Goal: Transaction & Acquisition: Book appointment/travel/reservation

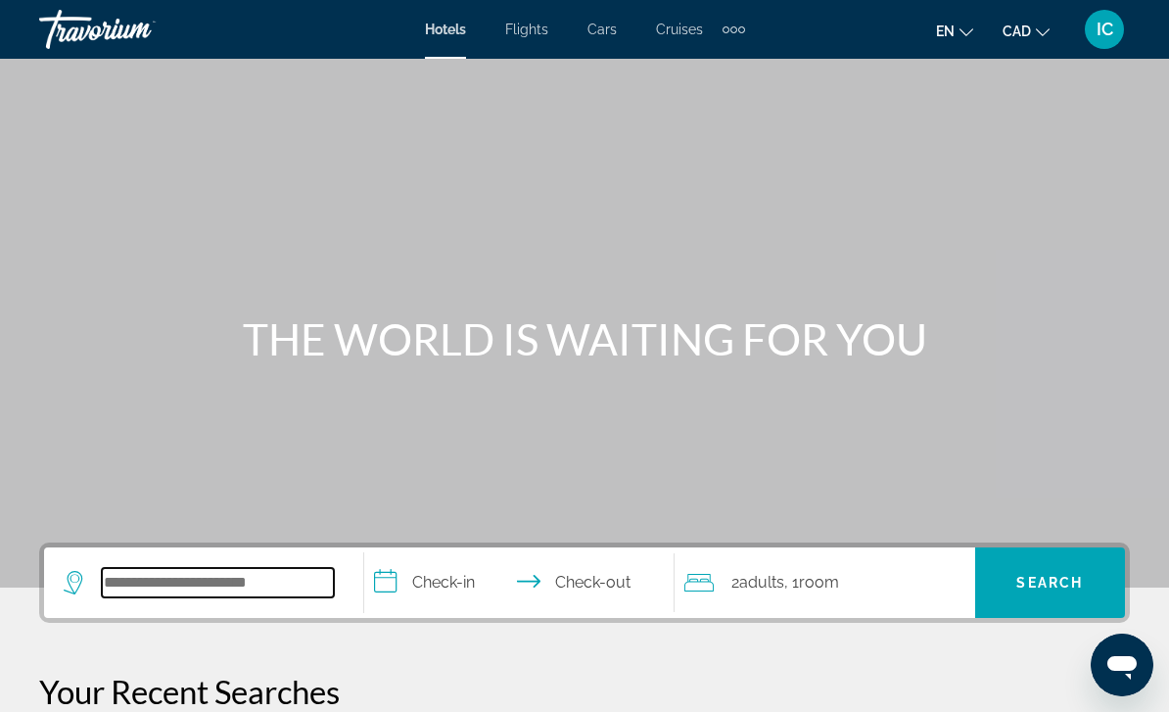
click at [283, 597] on input "Search hotel destination" at bounding box center [218, 582] width 232 height 29
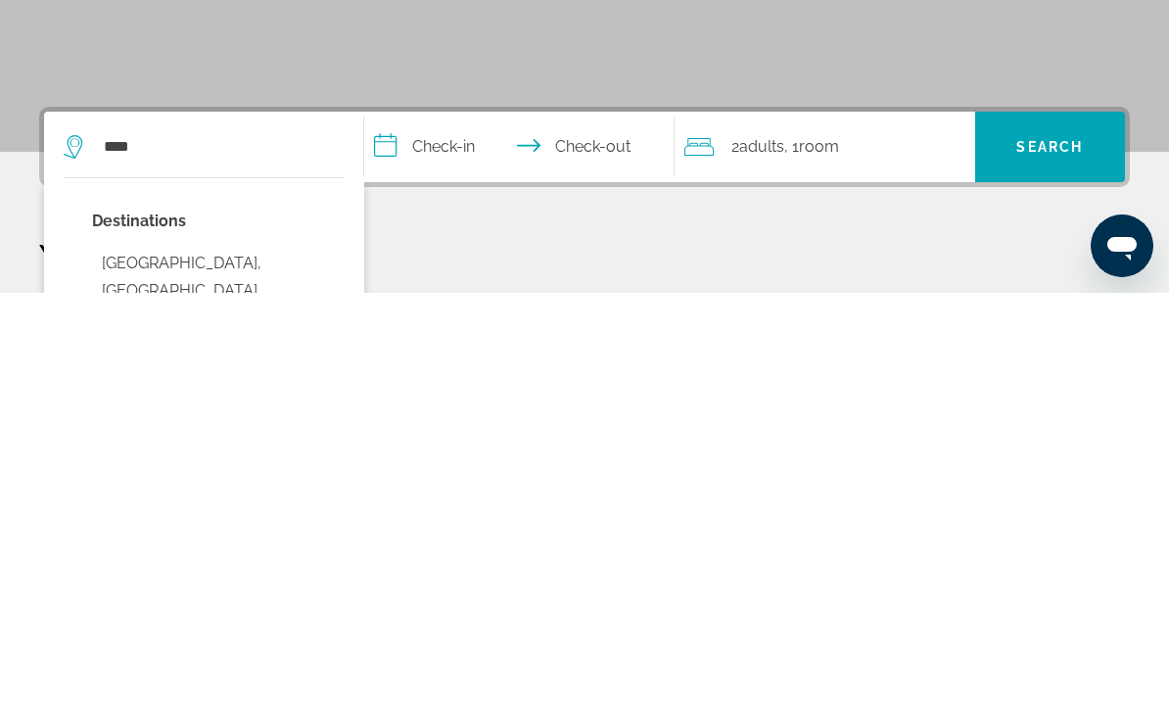
click at [203, 664] on button "[GEOGRAPHIC_DATA], [GEOGRAPHIC_DATA] ([GEOGRAPHIC_DATA])" at bounding box center [218, 710] width 253 height 92
type input "**********"
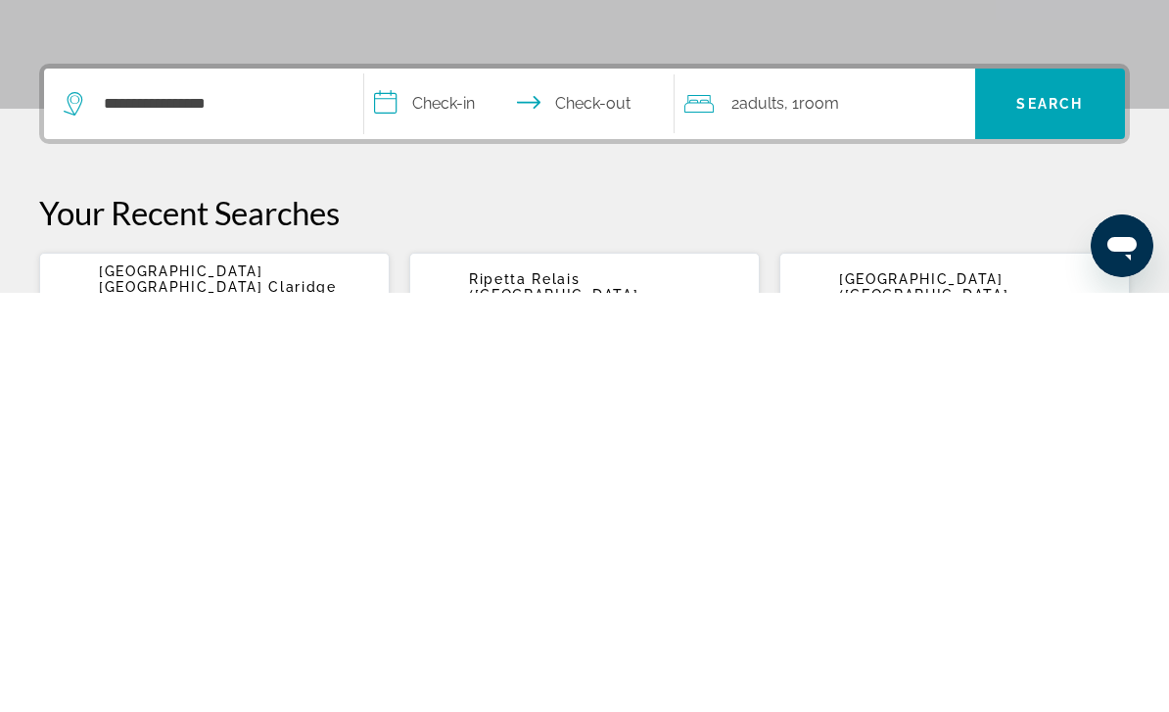
click at [469, 488] on input "**********" at bounding box center [523, 526] width 318 height 76
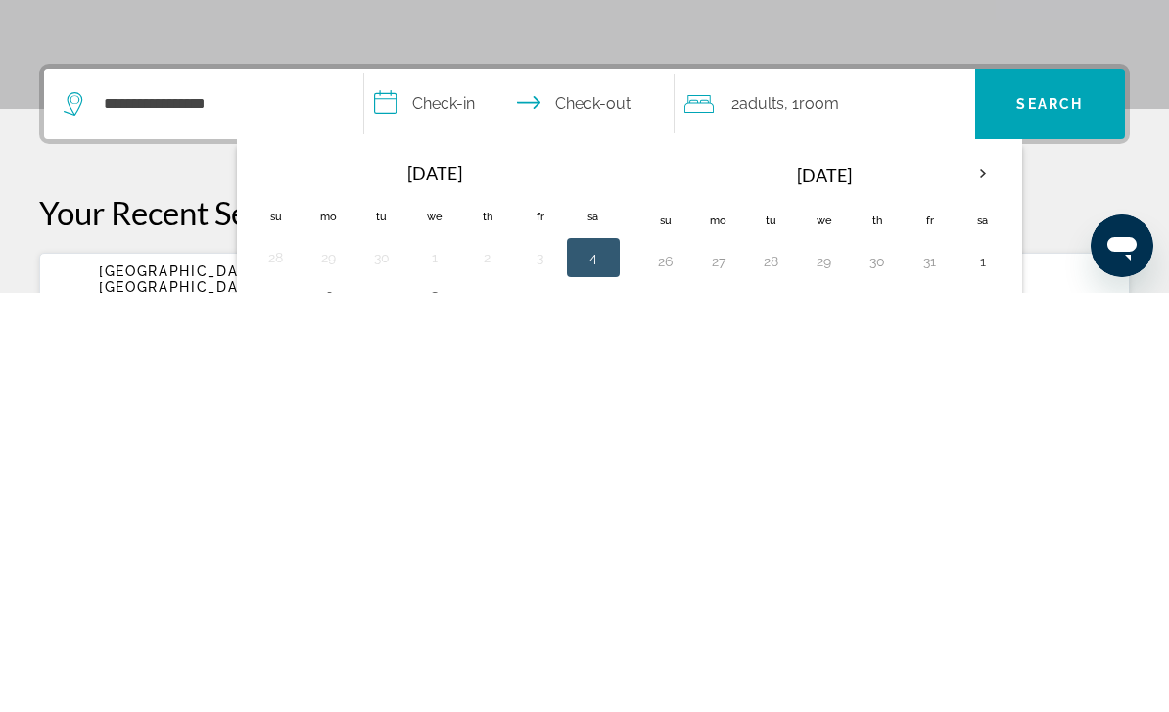
scroll to position [479, 0]
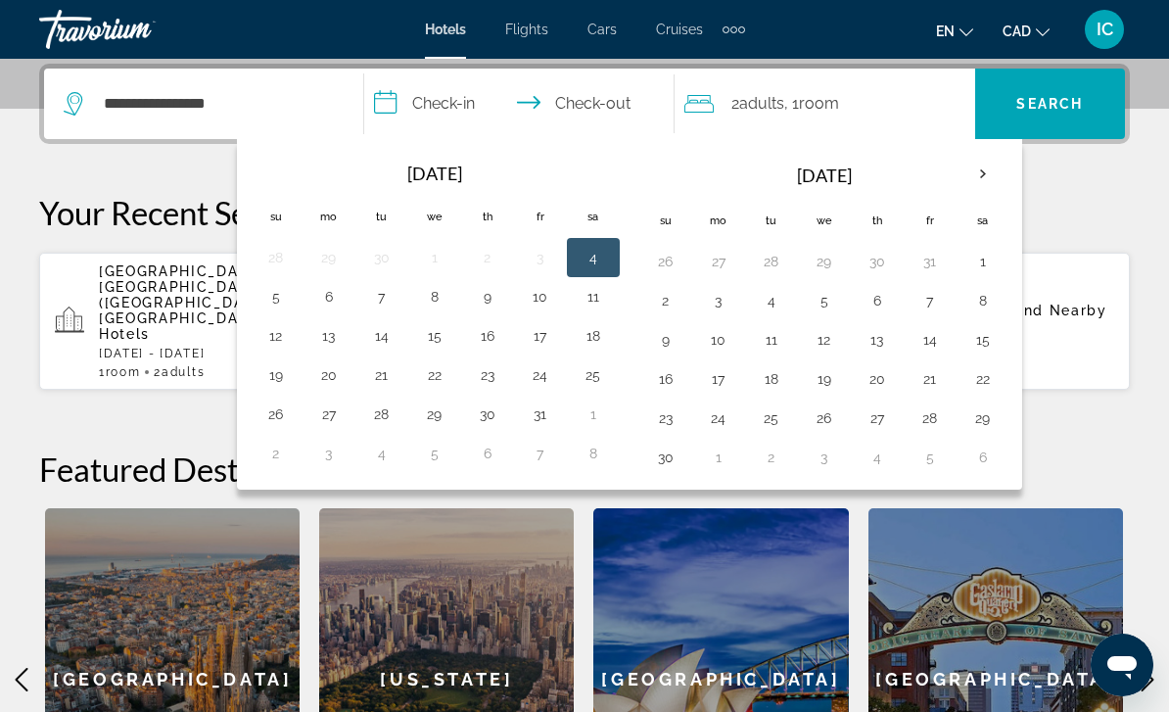
click at [390, 301] on button "7" at bounding box center [381, 296] width 31 height 27
click at [591, 258] on button "4" at bounding box center [593, 257] width 31 height 27
type input "**********"
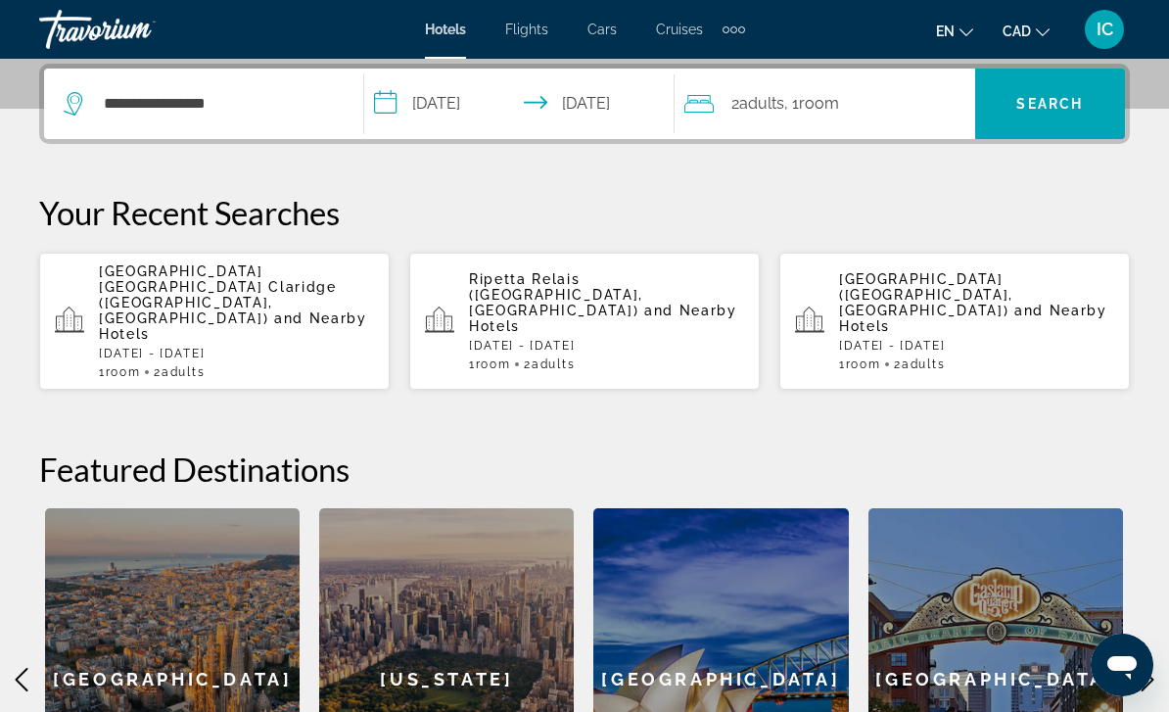
click at [1061, 100] on span "Search" at bounding box center [1049, 104] width 67 height 16
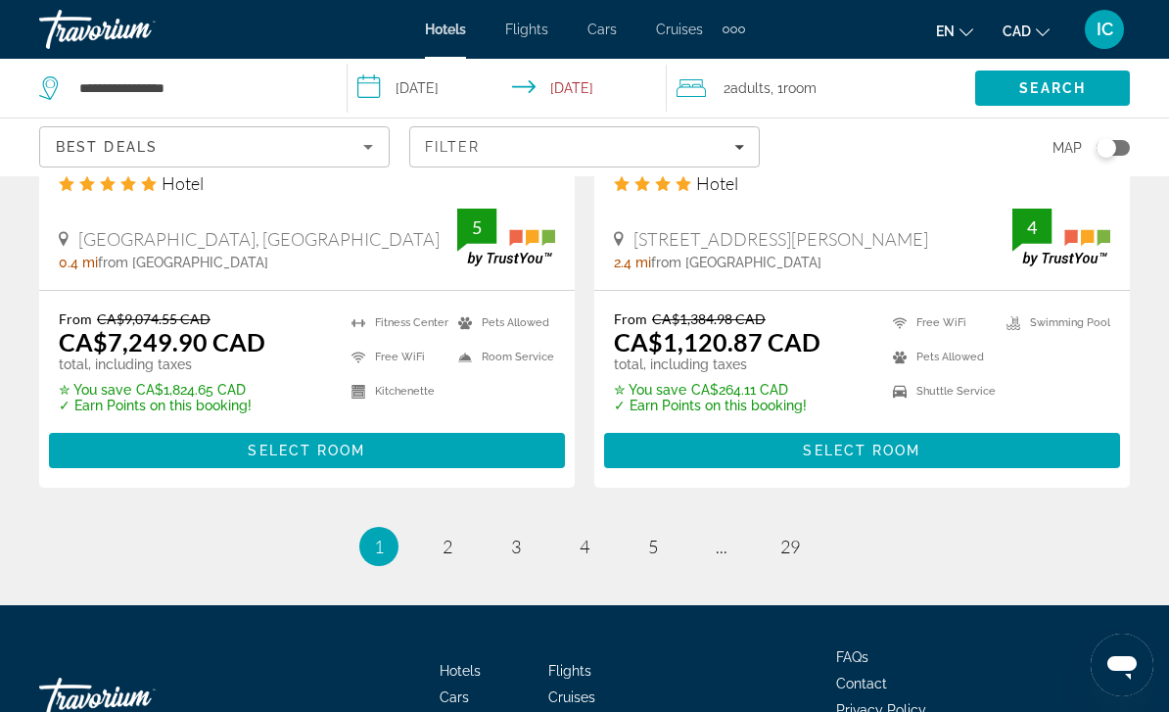
scroll to position [4148, 0]
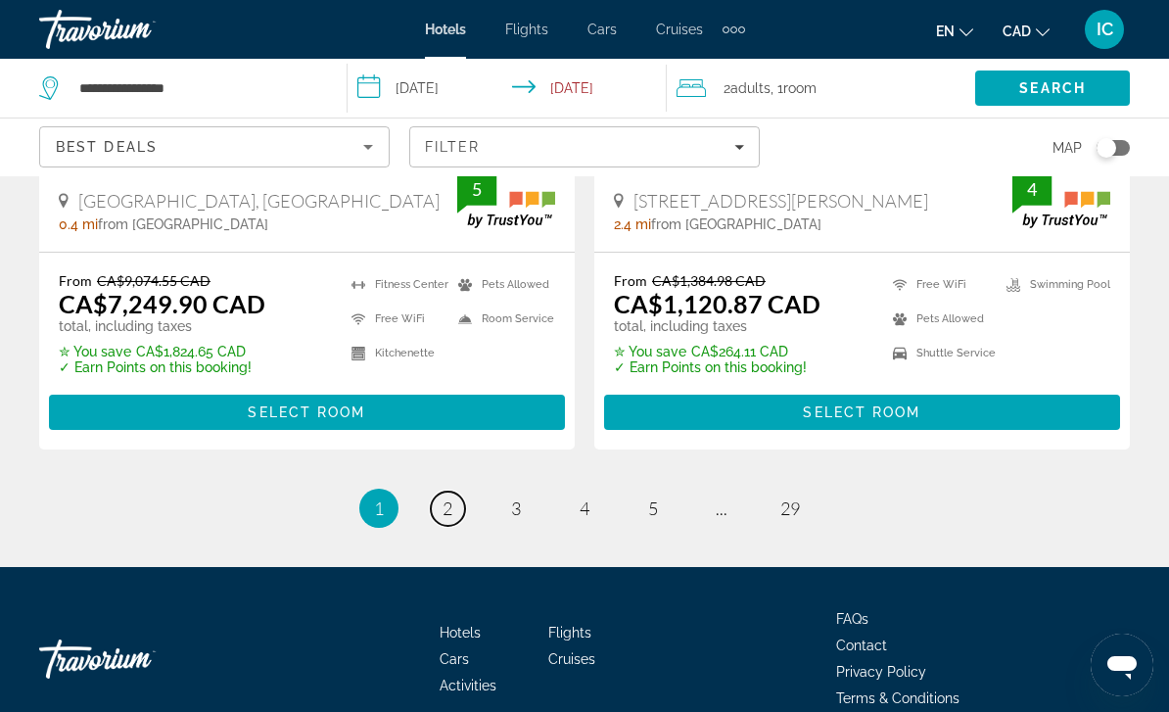
click at [444, 497] on span "2" at bounding box center [448, 508] width 10 height 22
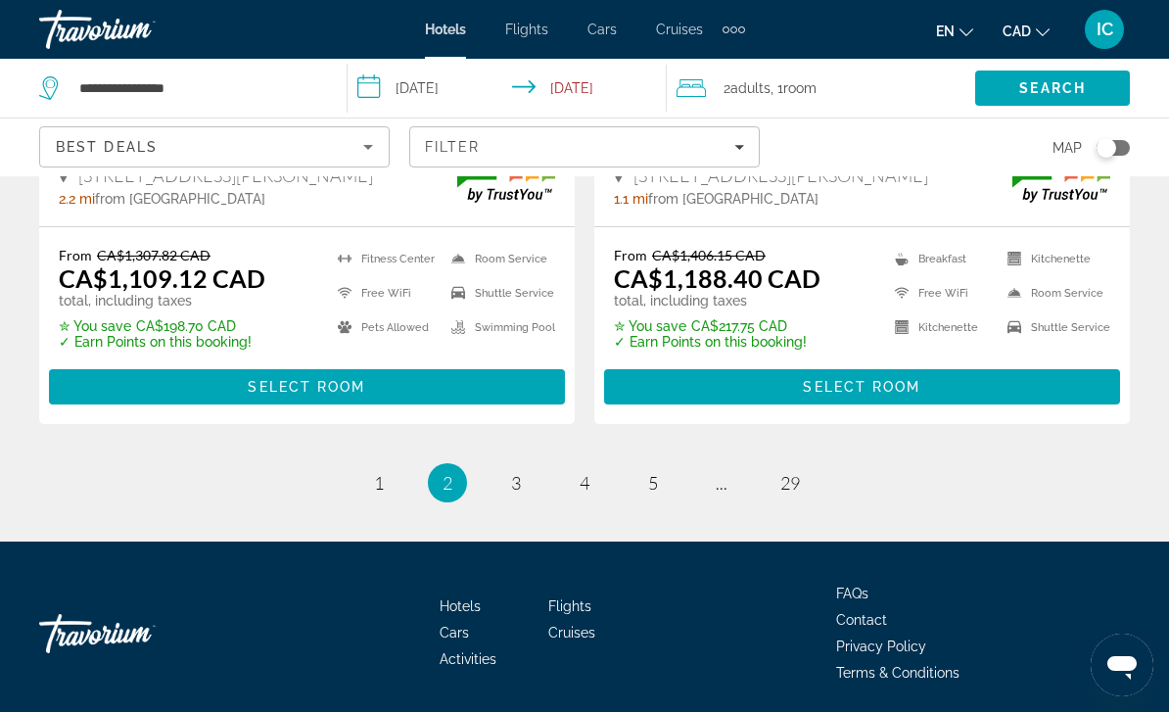
scroll to position [4119, 0]
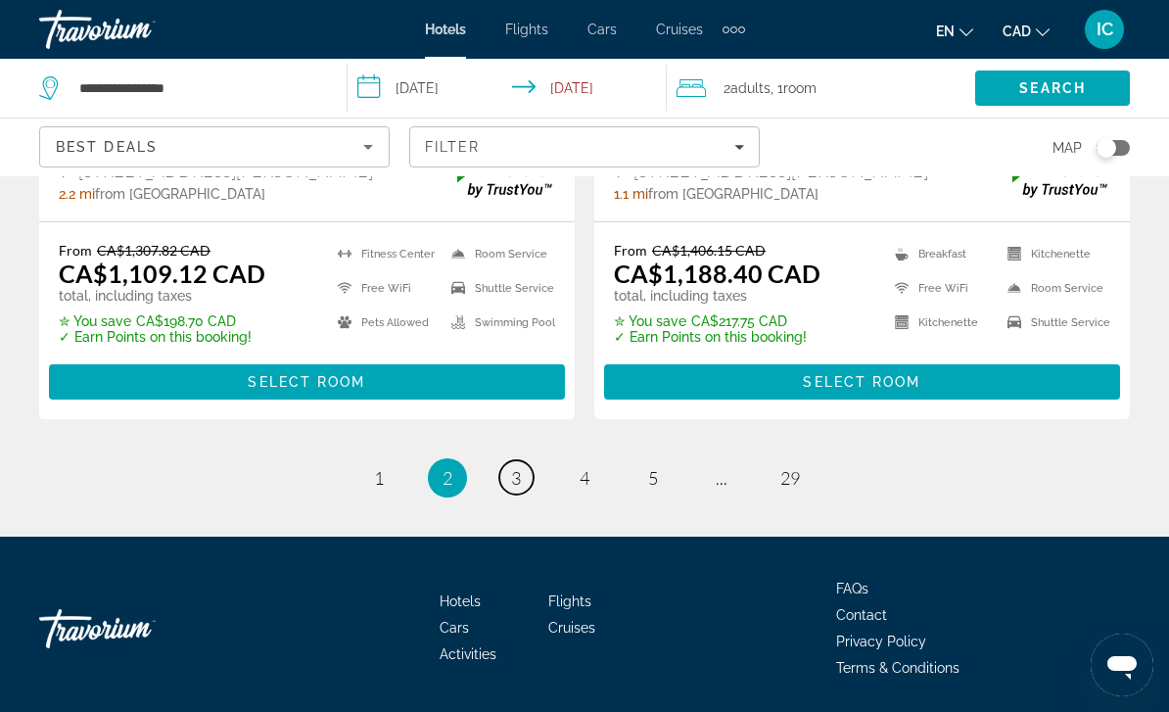
click at [515, 475] on span "3" at bounding box center [516, 478] width 10 height 22
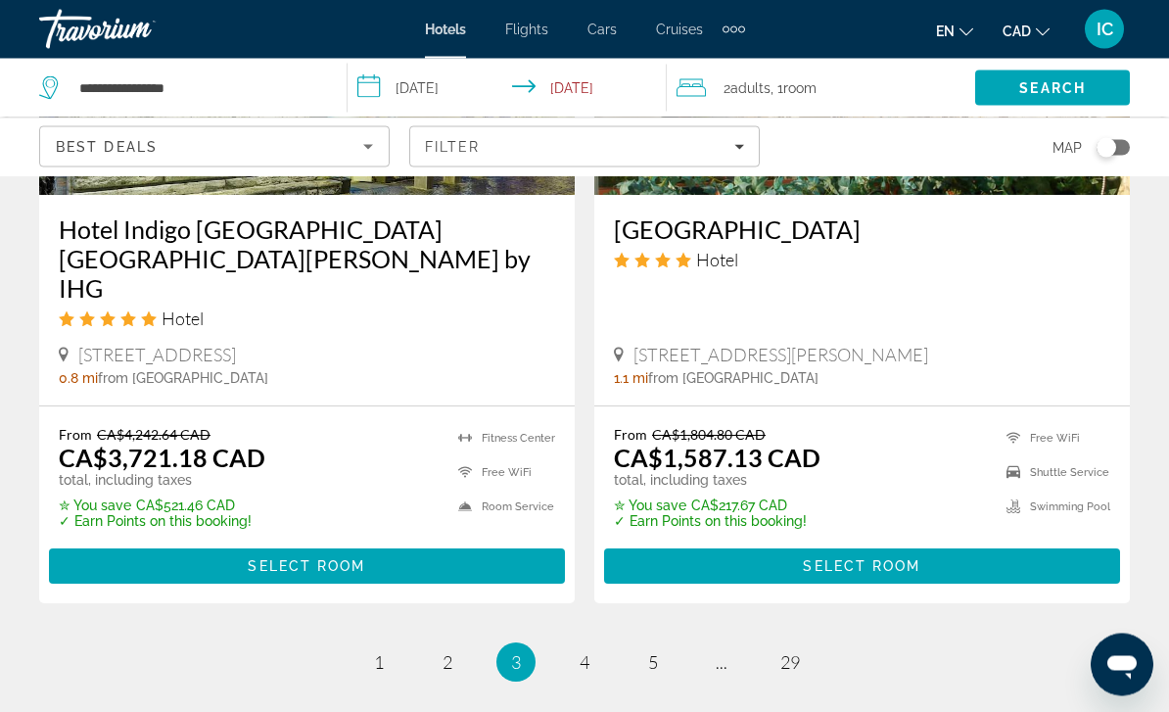
scroll to position [4129, 0]
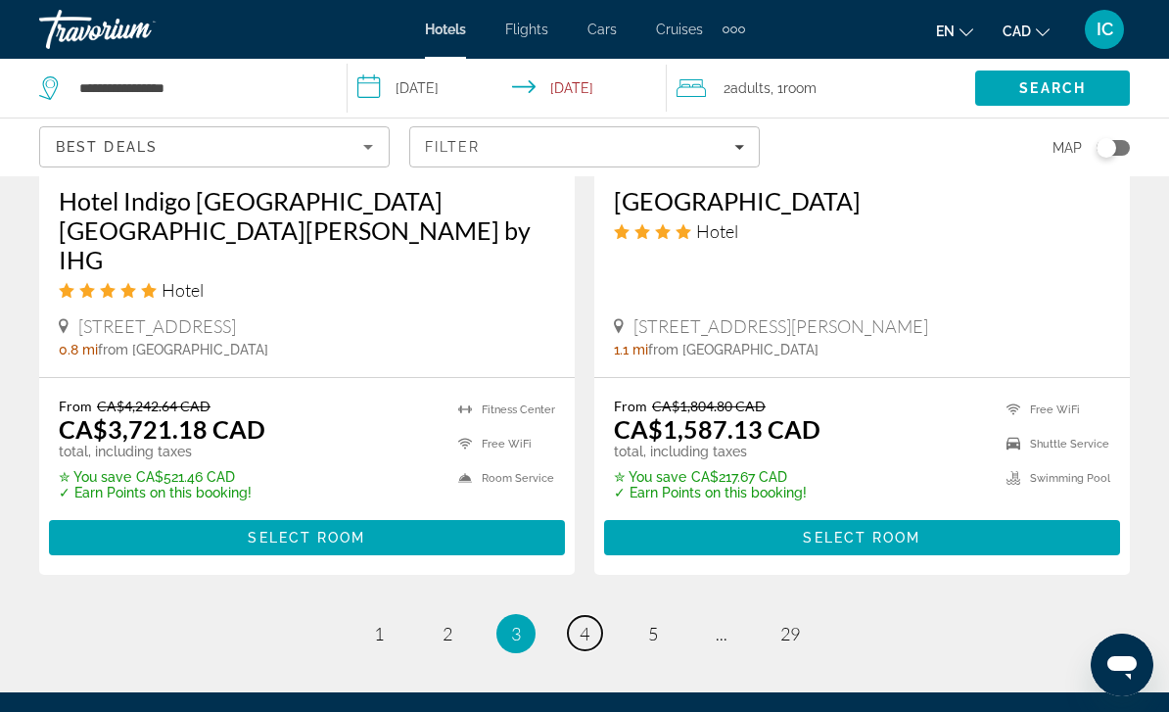
click at [591, 616] on link "page 4" at bounding box center [585, 633] width 34 height 34
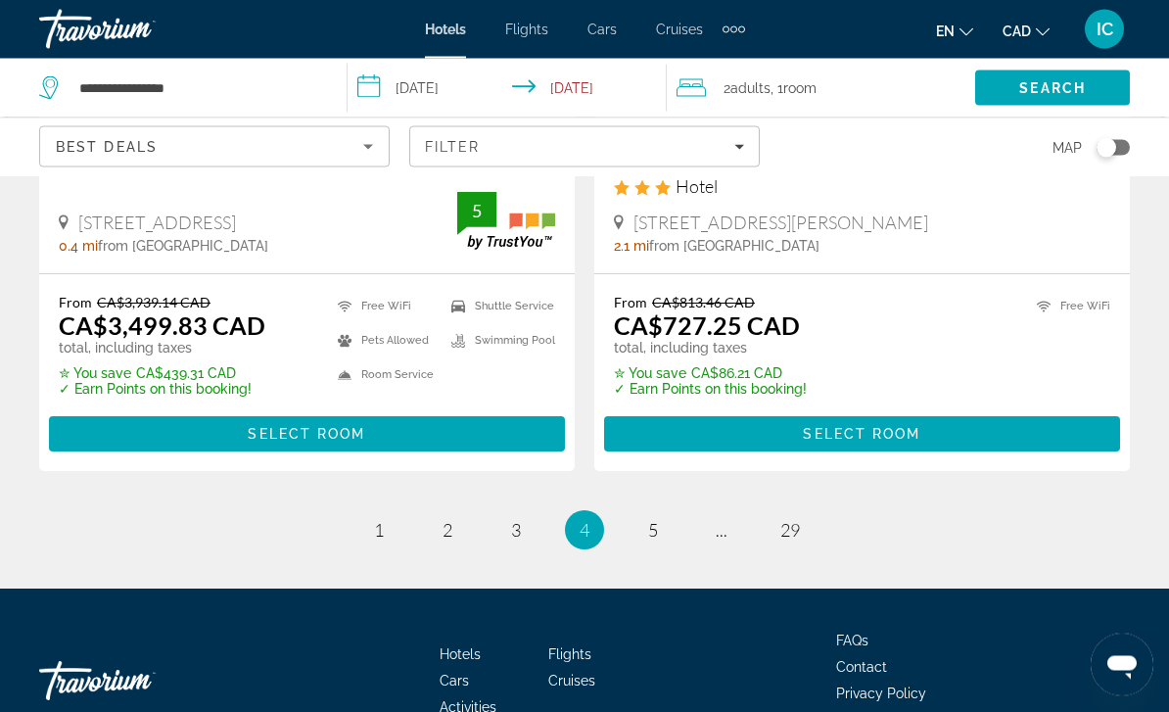
scroll to position [4135, 0]
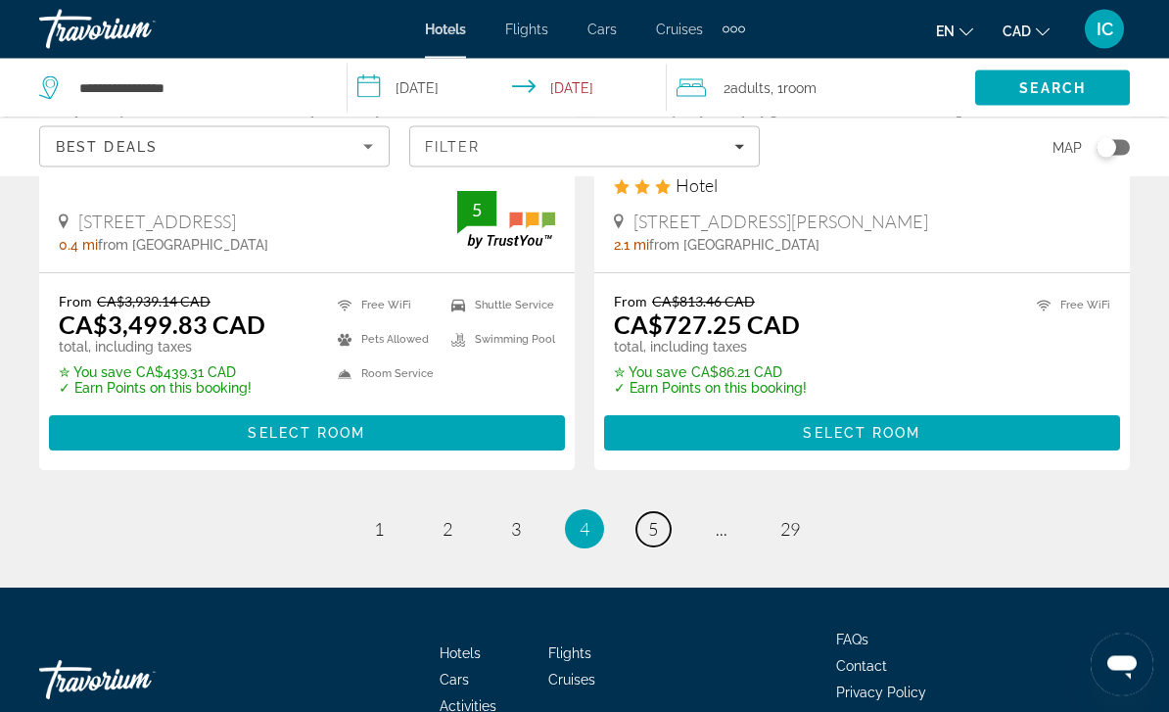
click at [655, 519] on span "5" at bounding box center [653, 530] width 10 height 22
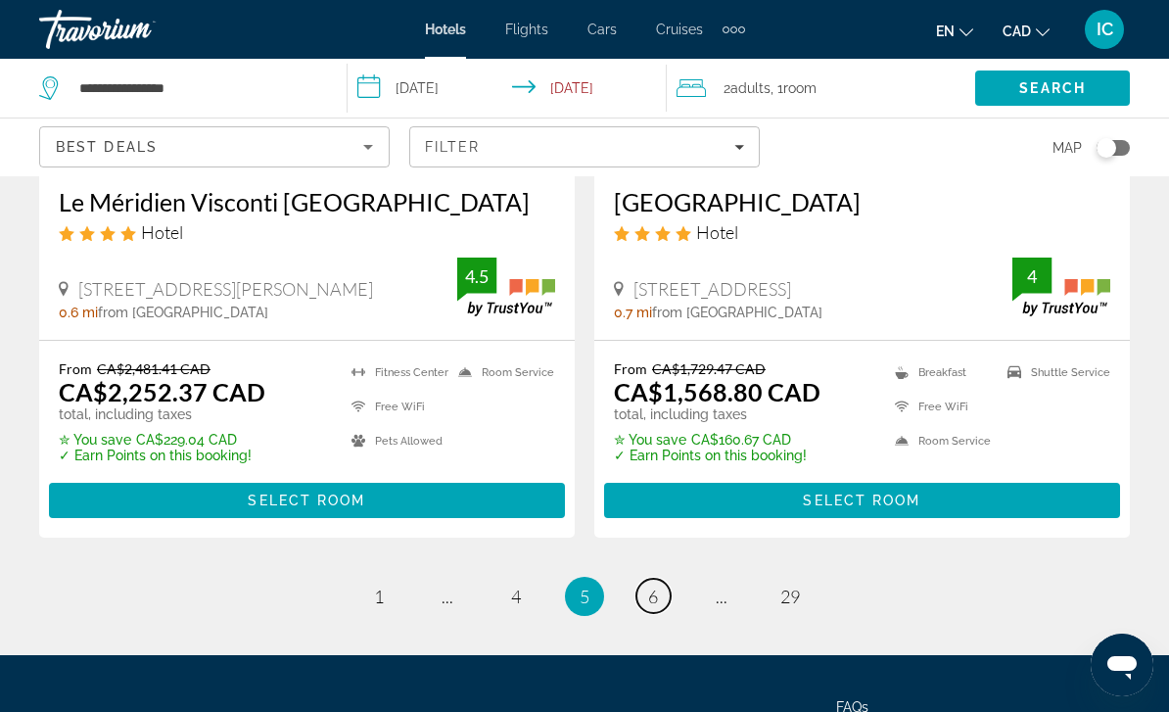
scroll to position [4148, 0]
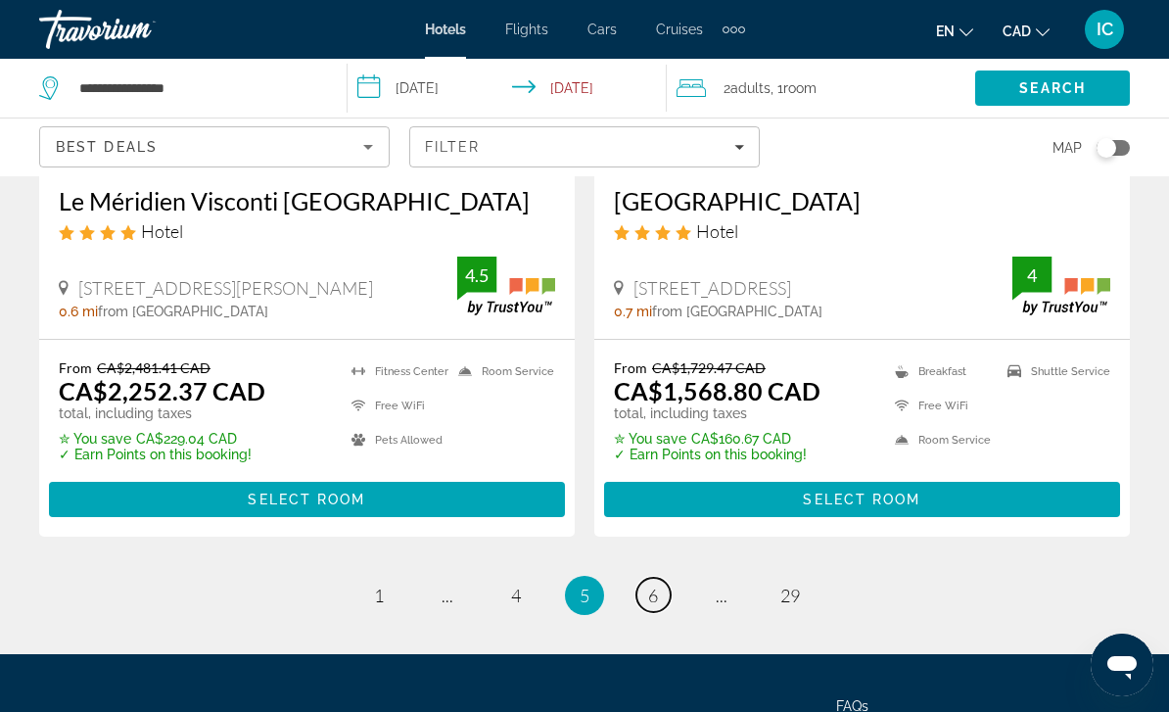
click at [663, 578] on link "page 6" at bounding box center [653, 595] width 34 height 34
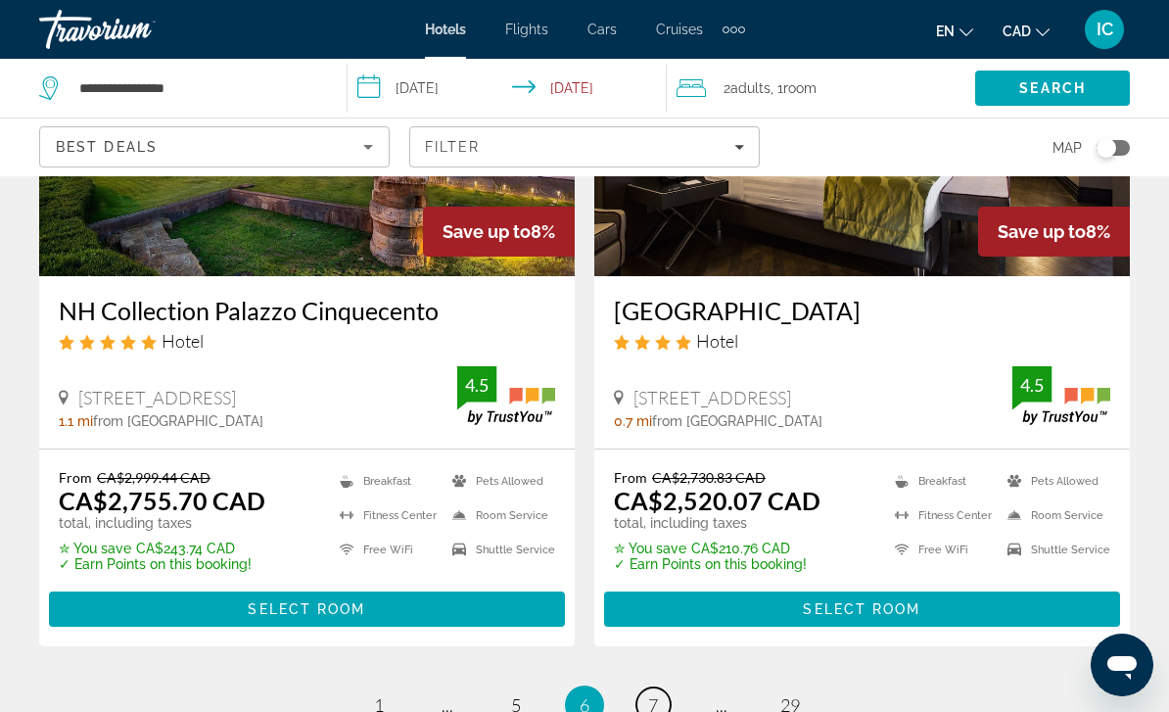
scroll to position [4178, 0]
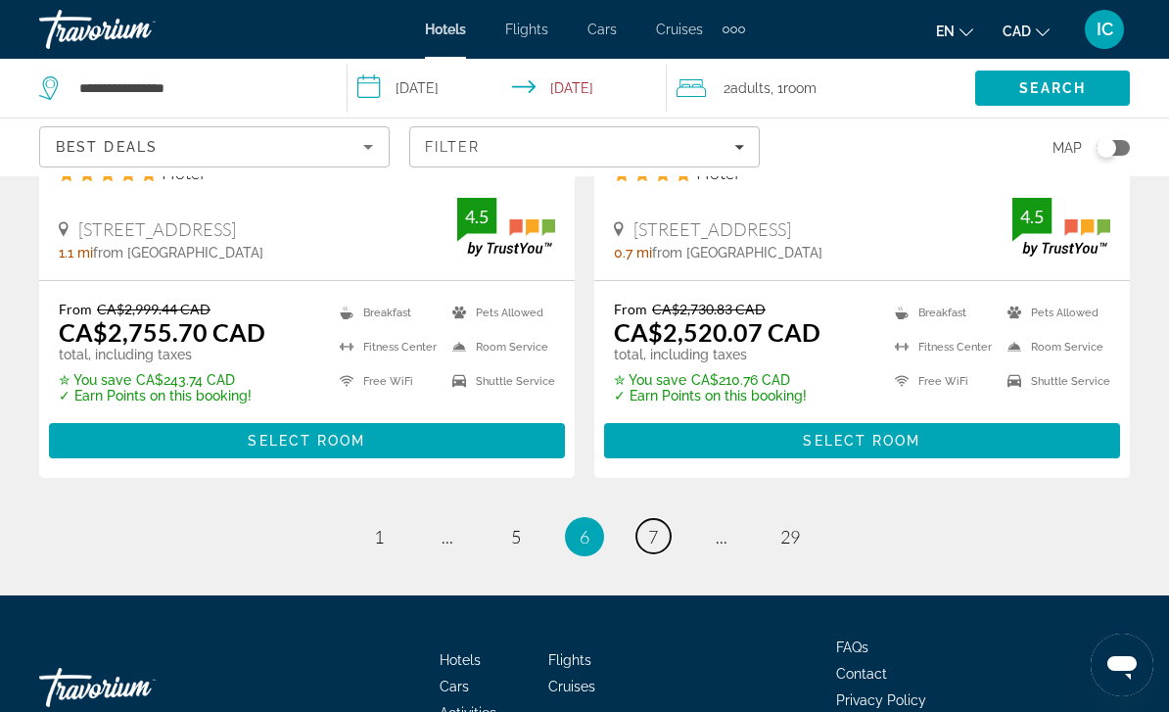
click at [656, 526] on span "7" at bounding box center [653, 537] width 10 height 22
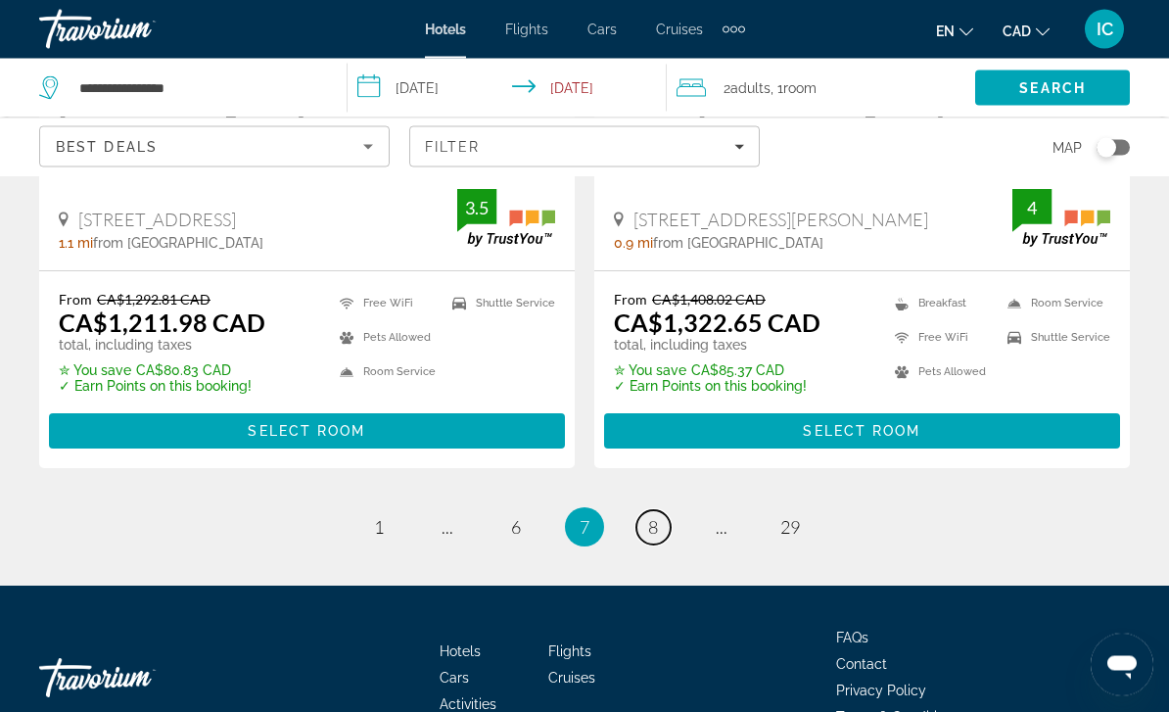
scroll to position [4178, 0]
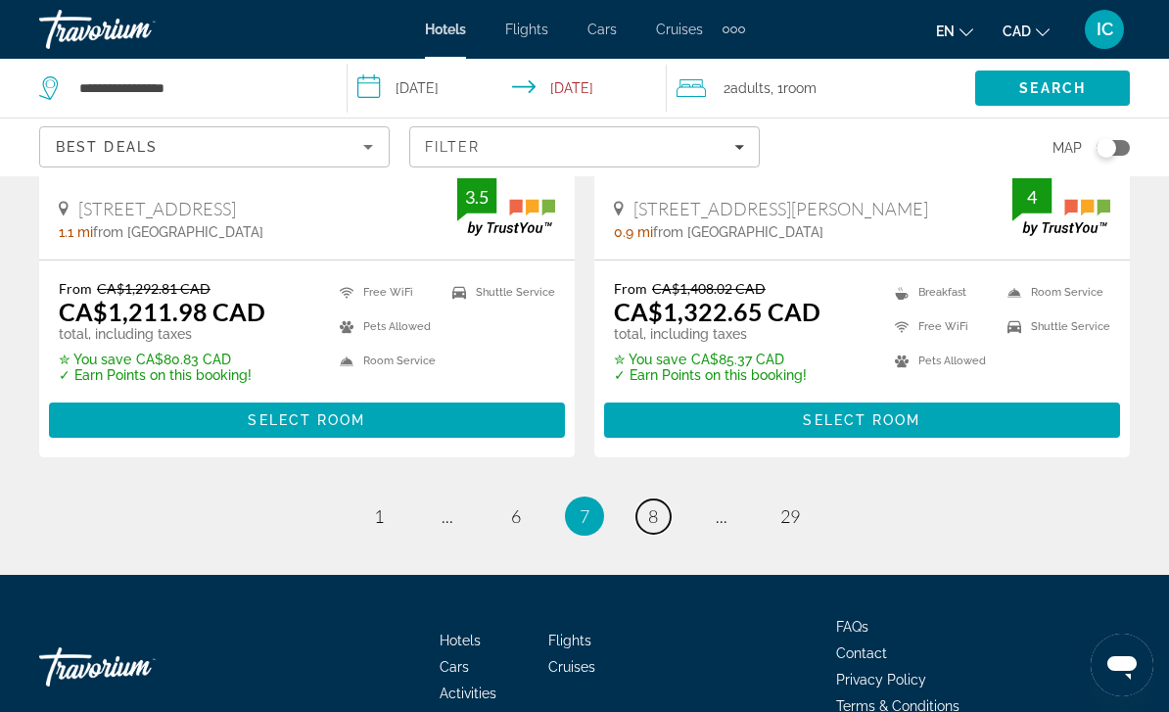
click at [655, 505] on span "8" at bounding box center [653, 516] width 10 height 22
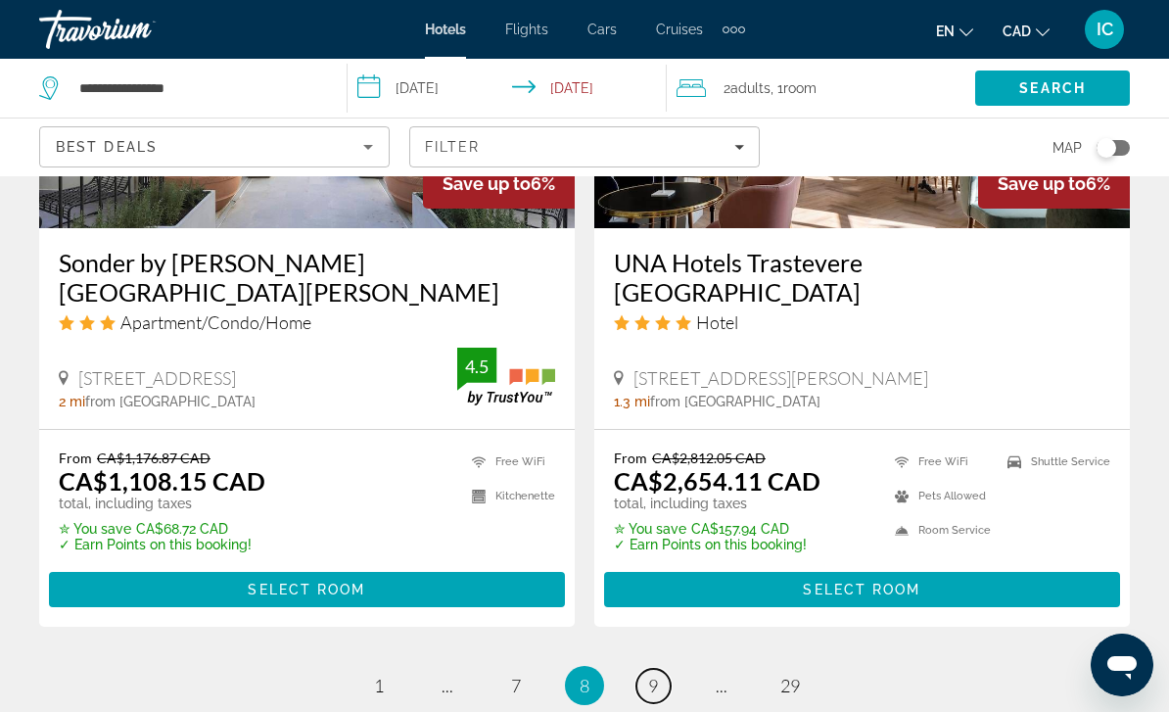
scroll to position [4178, 0]
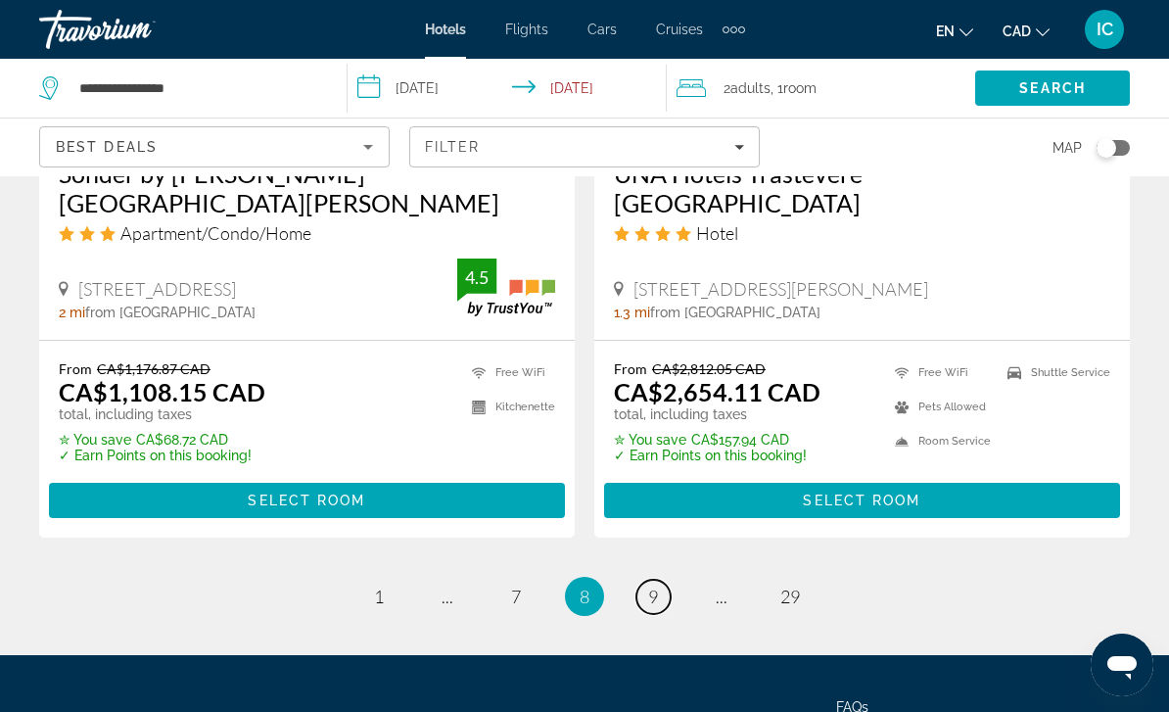
click at [658, 585] on span "9" at bounding box center [653, 596] width 10 height 22
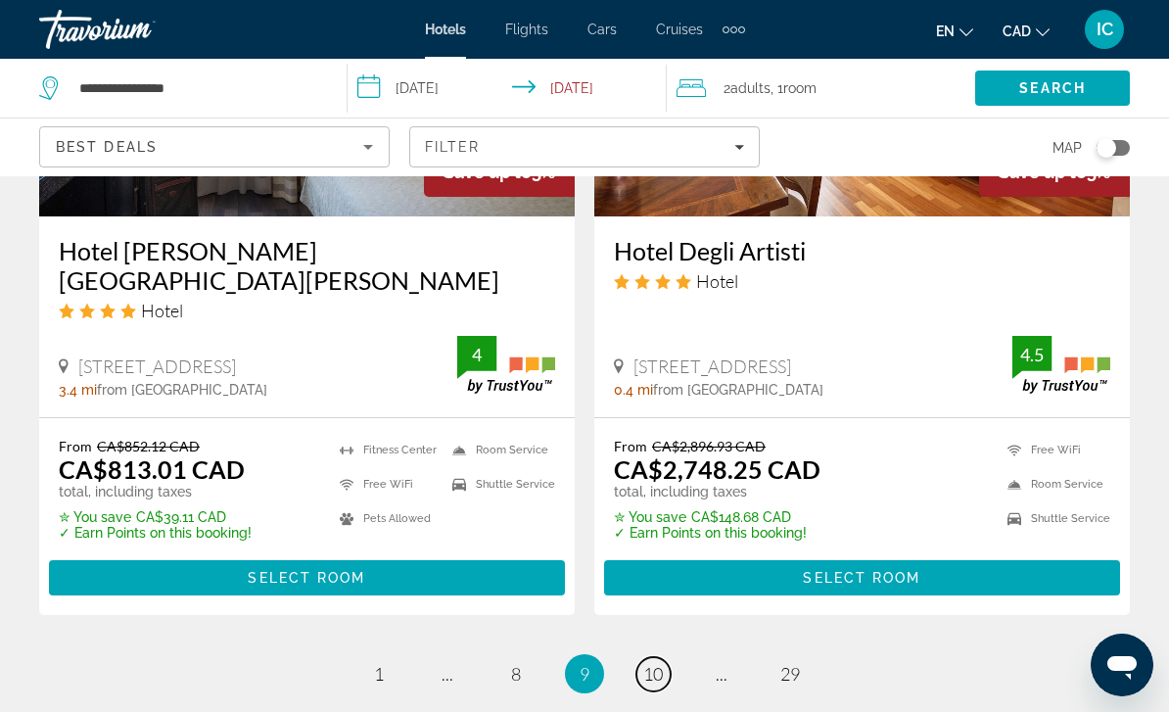
scroll to position [3983, 0]
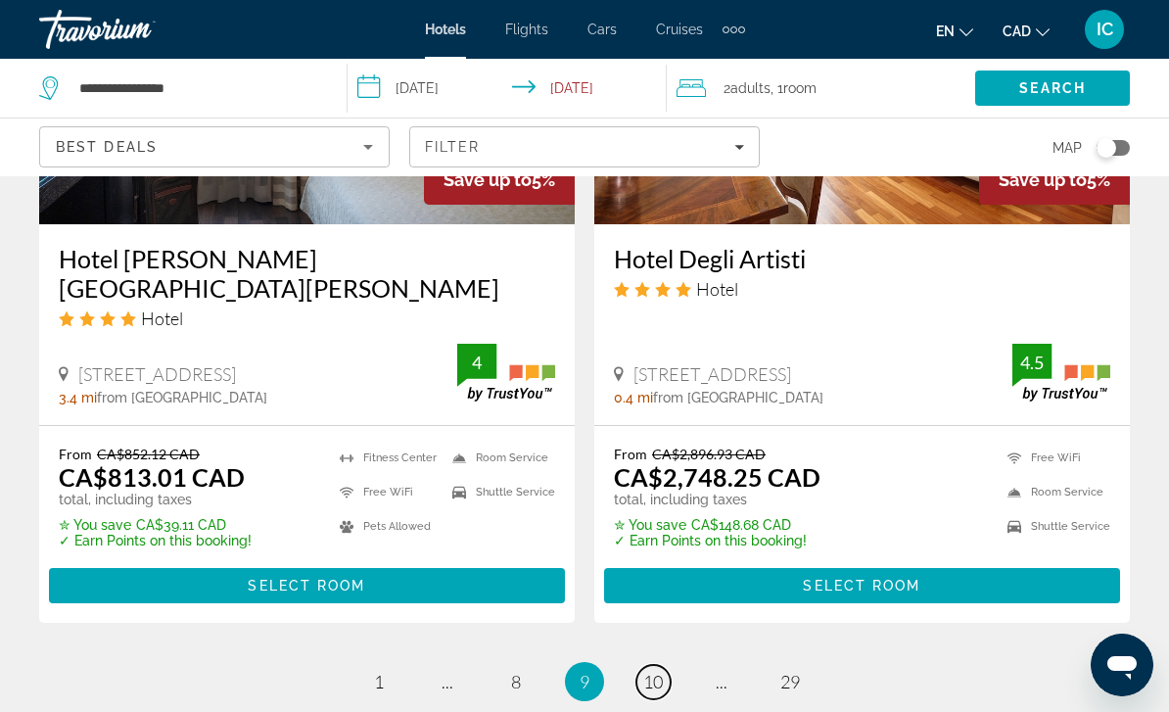
click at [660, 671] on span "10" at bounding box center [653, 682] width 20 height 22
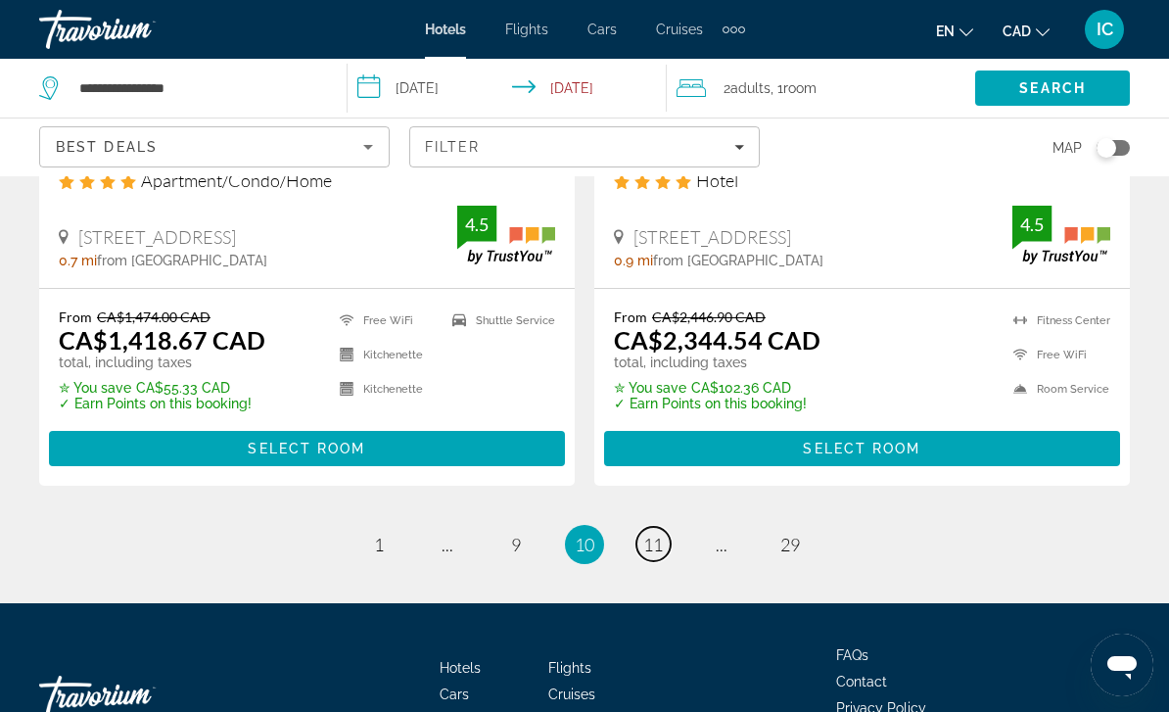
scroll to position [4178, 0]
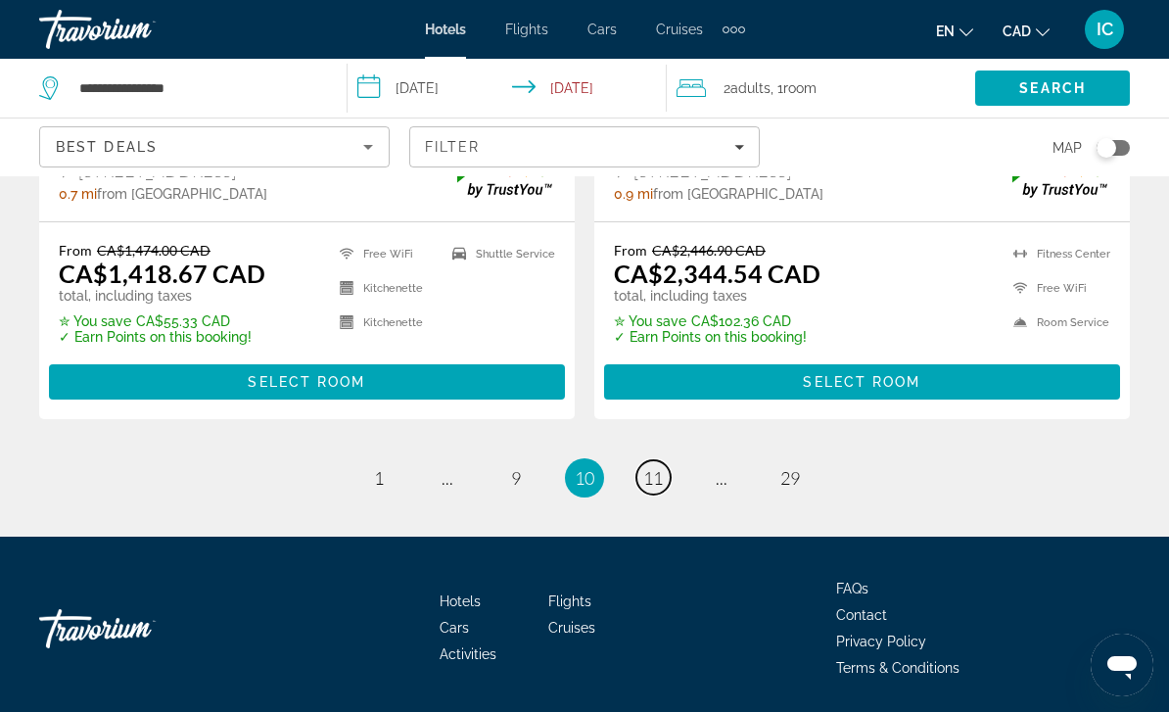
click at [666, 484] on link "page 11" at bounding box center [653, 477] width 34 height 34
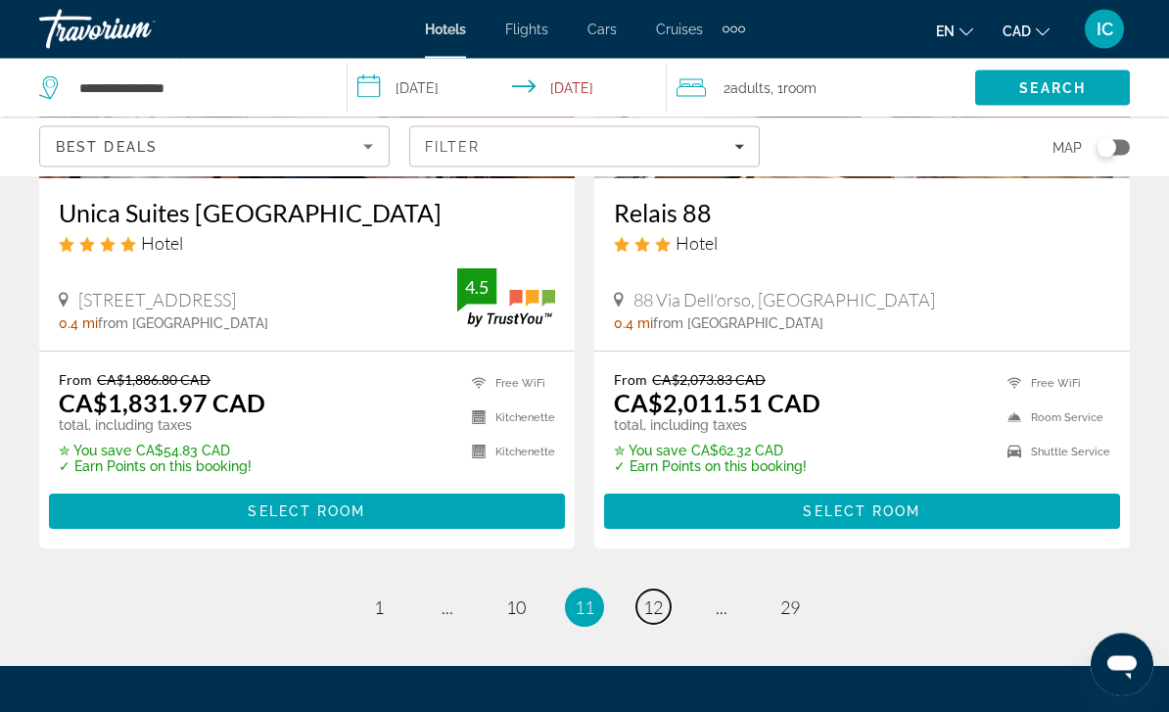
scroll to position [4119, 0]
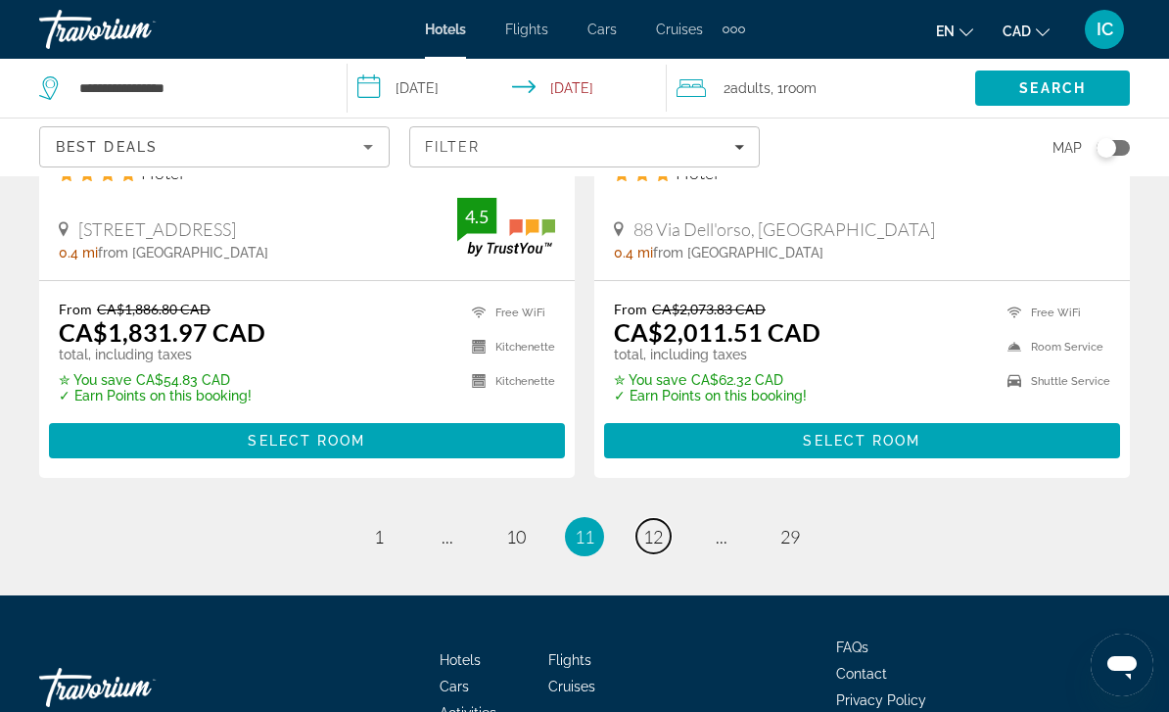
click at [659, 526] on span "12" at bounding box center [653, 537] width 20 height 22
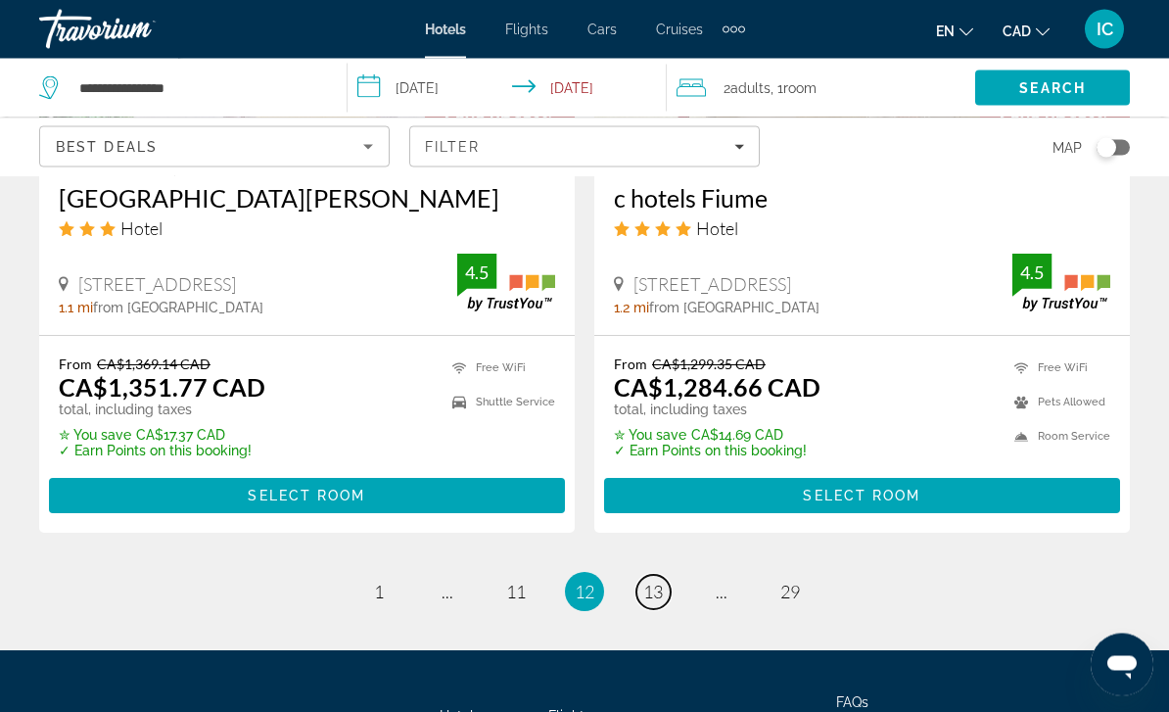
scroll to position [4119, 0]
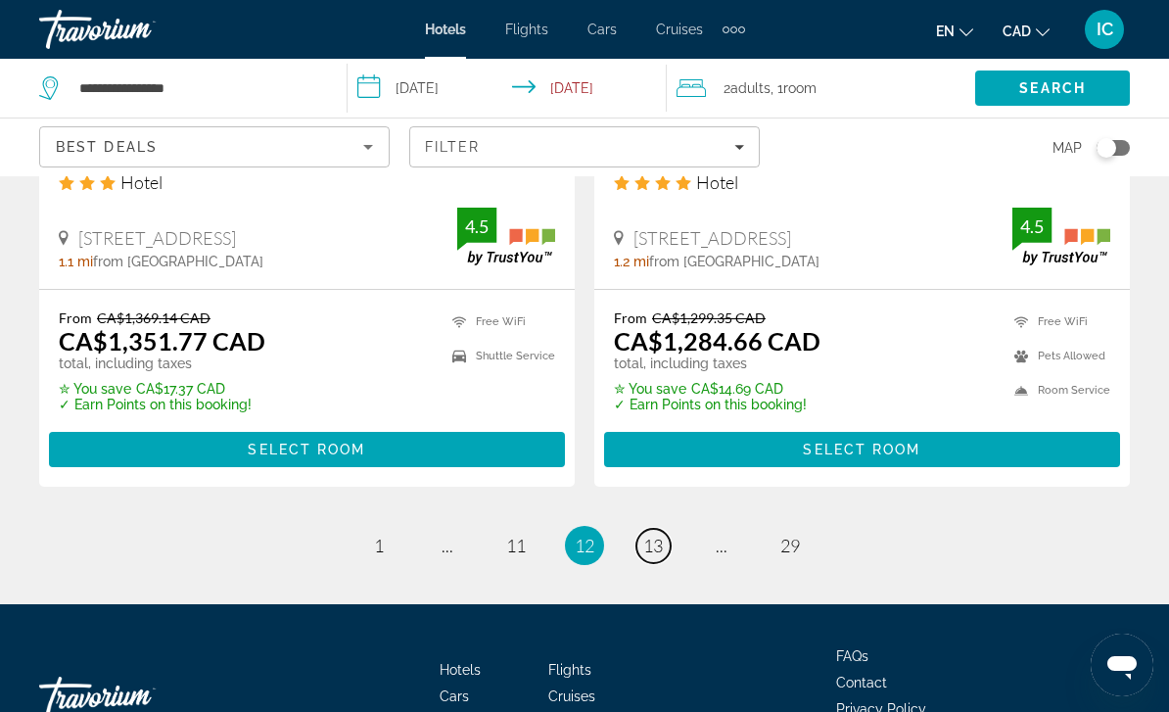
click at [657, 535] on span "13" at bounding box center [653, 546] width 20 height 22
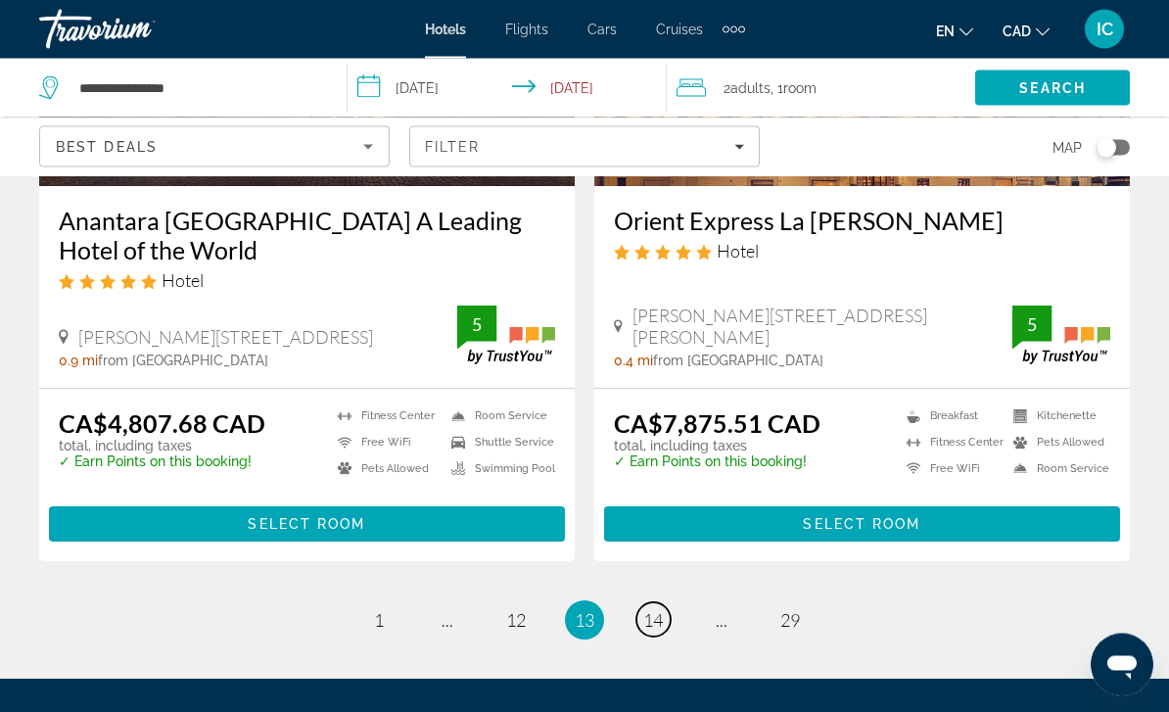
scroll to position [4124, 0]
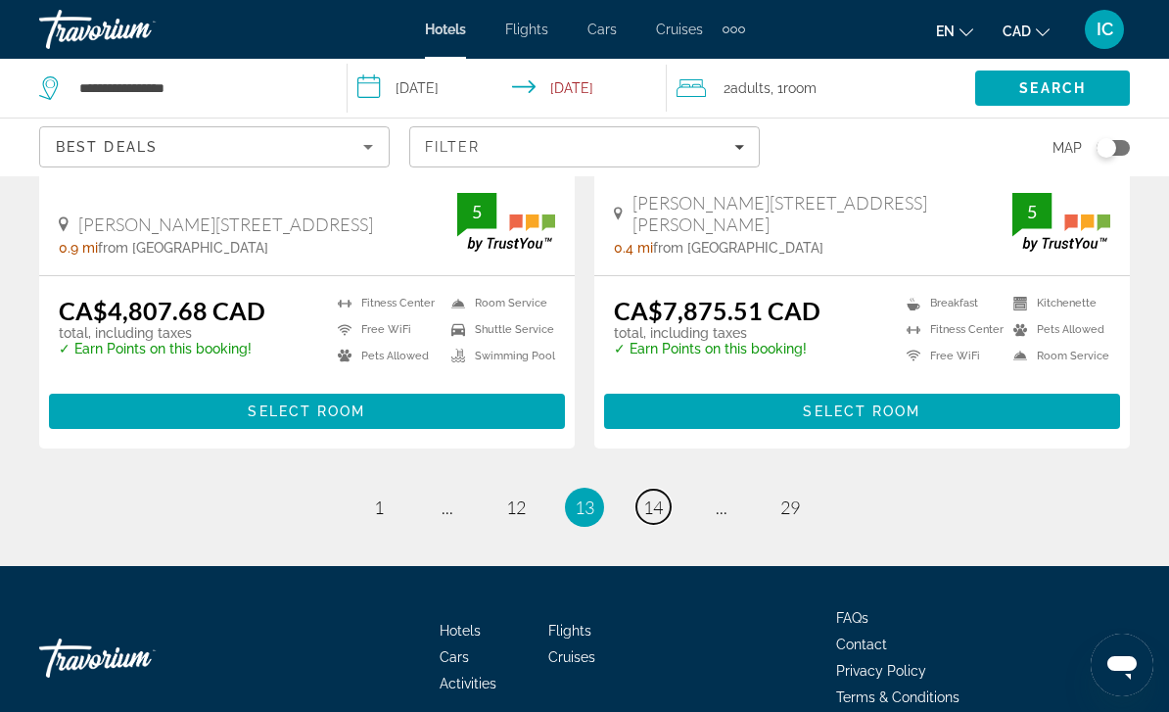
click at [660, 496] on span "14" at bounding box center [653, 507] width 20 height 22
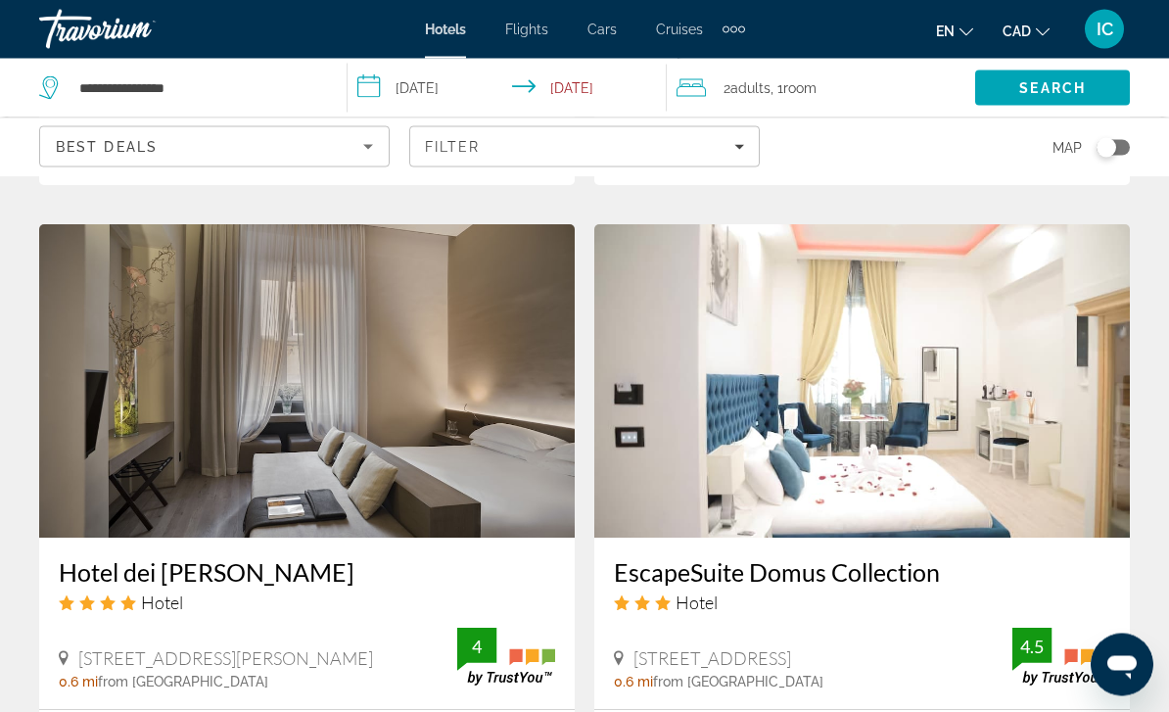
scroll to position [2922, 0]
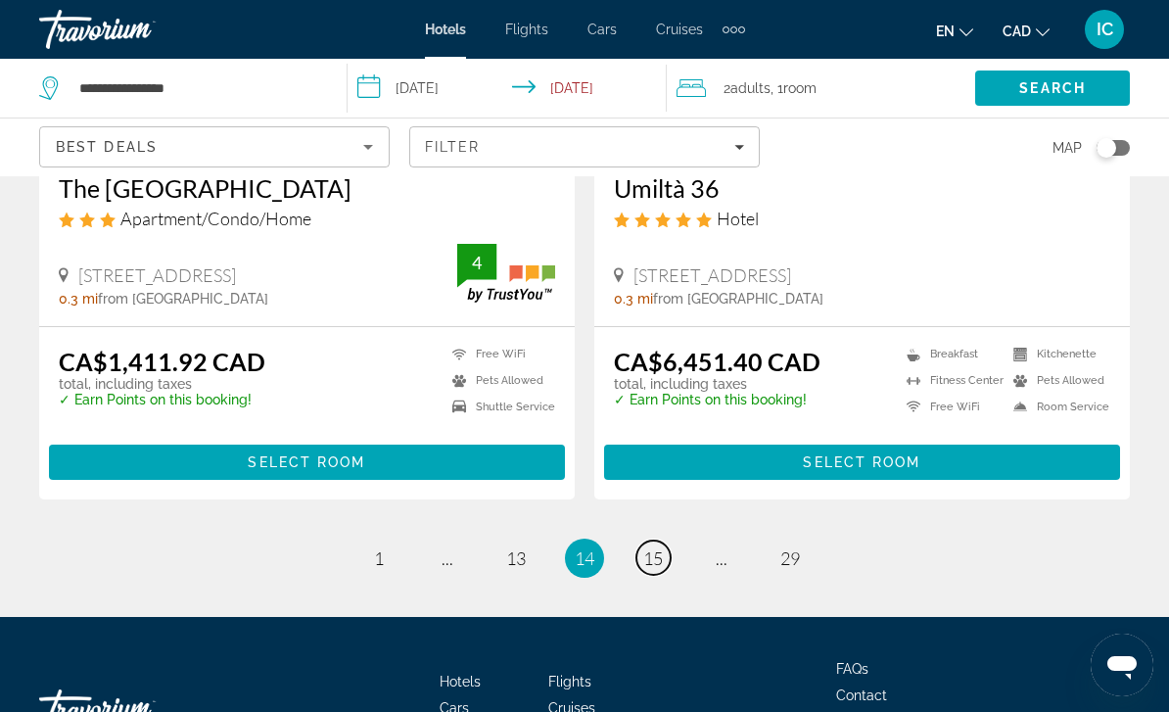
click at [655, 547] on span "15" at bounding box center [653, 558] width 20 height 22
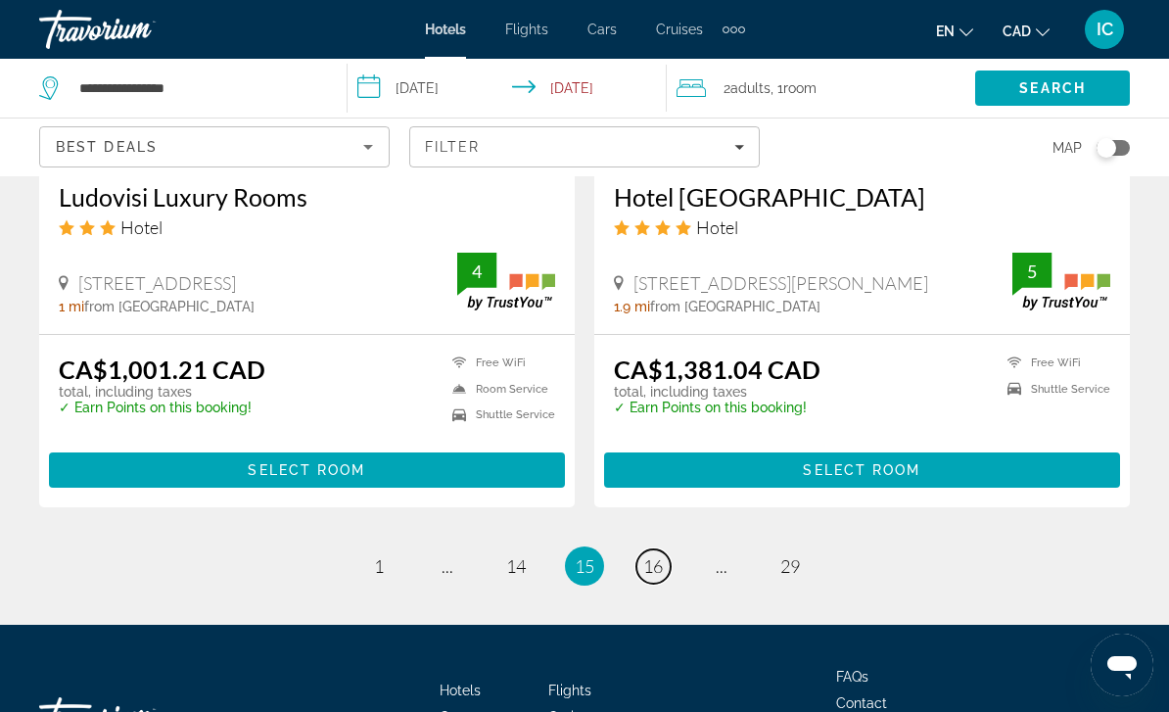
scroll to position [3972, 0]
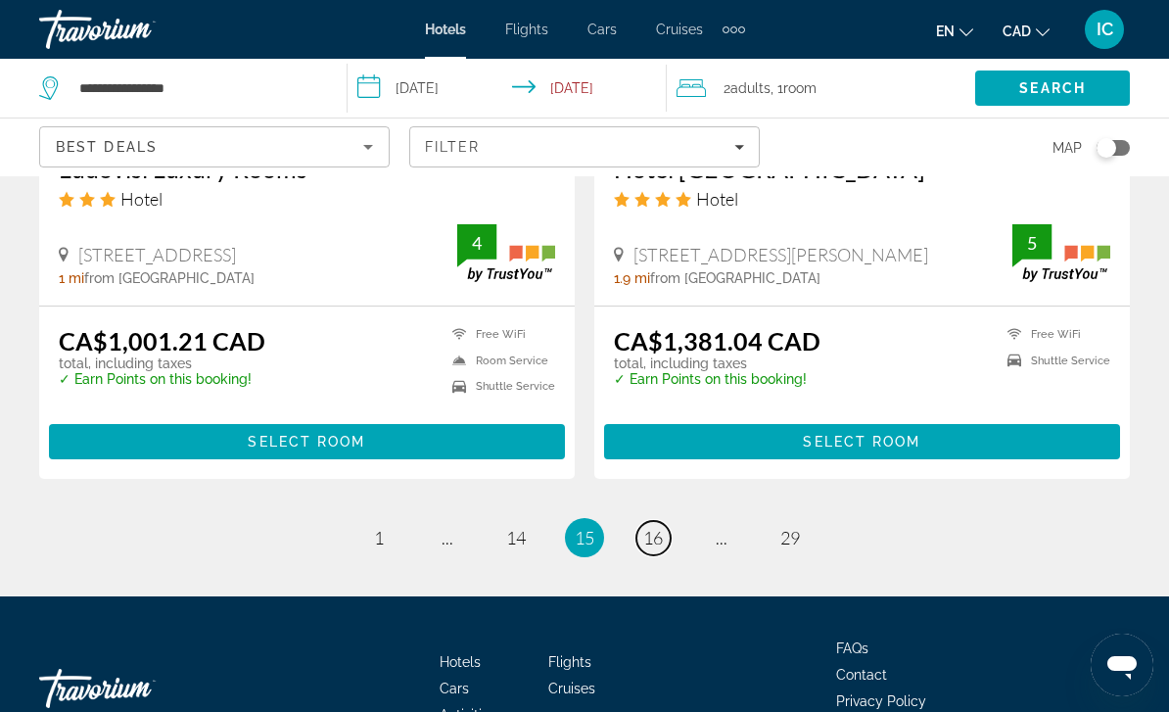
click at [658, 527] on span "16" at bounding box center [653, 538] width 20 height 22
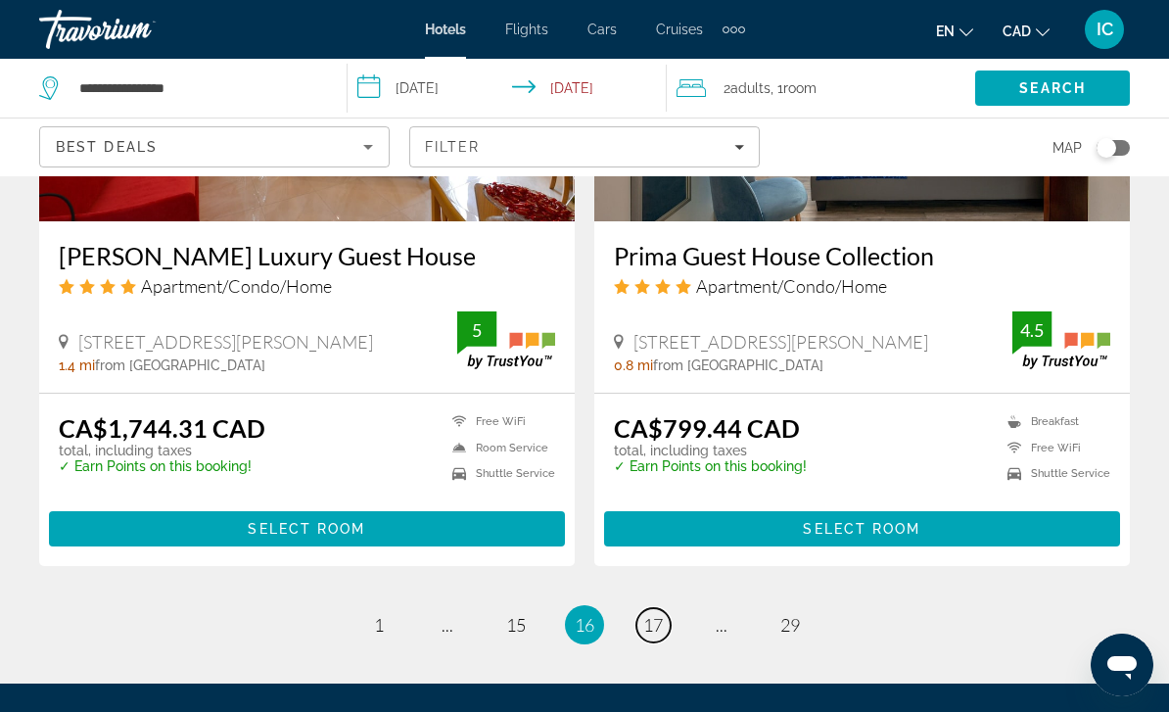
scroll to position [3972, 0]
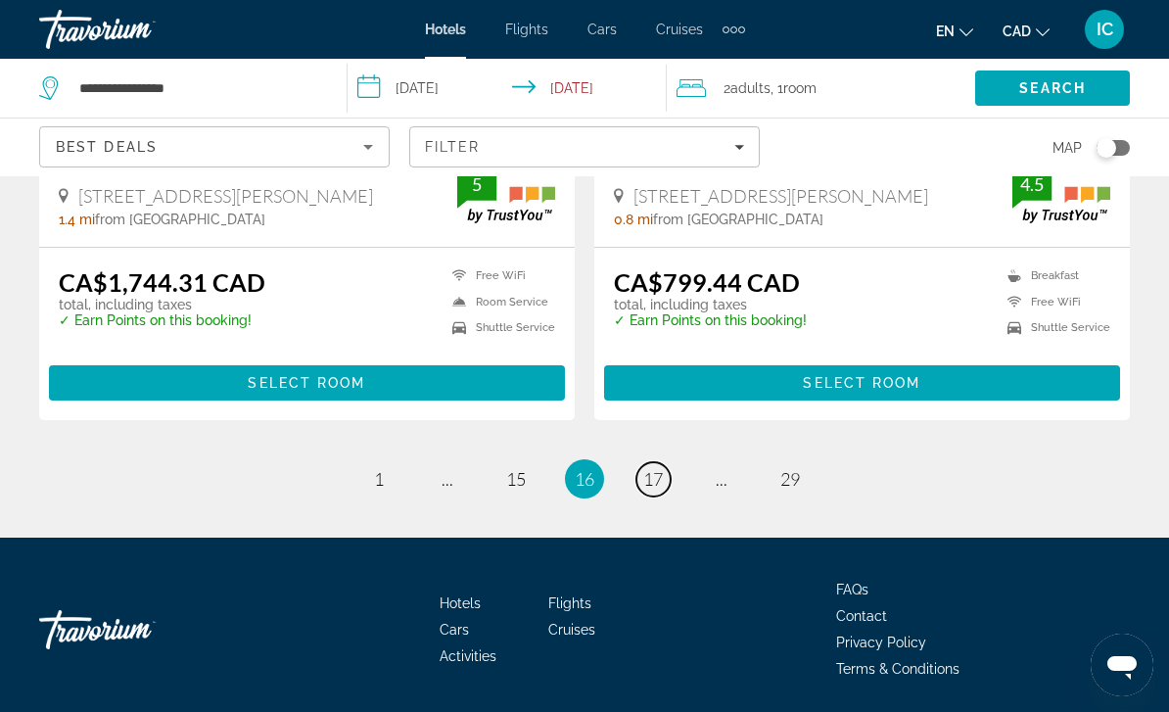
click at [664, 476] on link "page 17" at bounding box center [653, 479] width 34 height 34
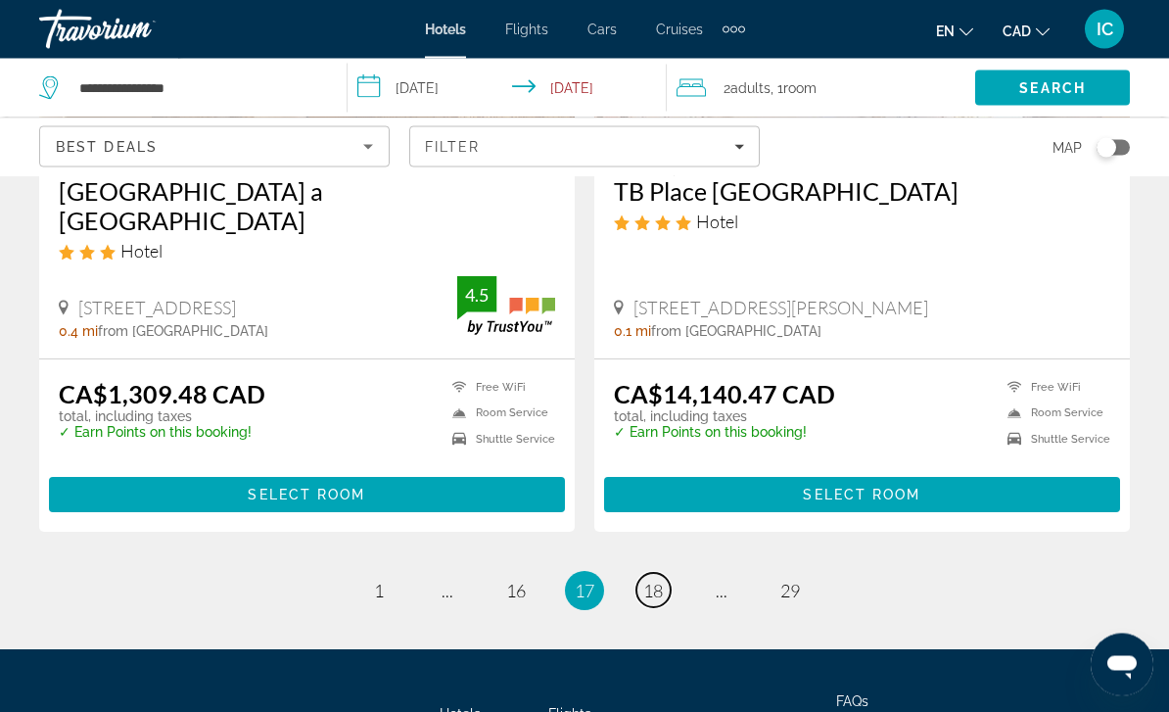
scroll to position [3933, 0]
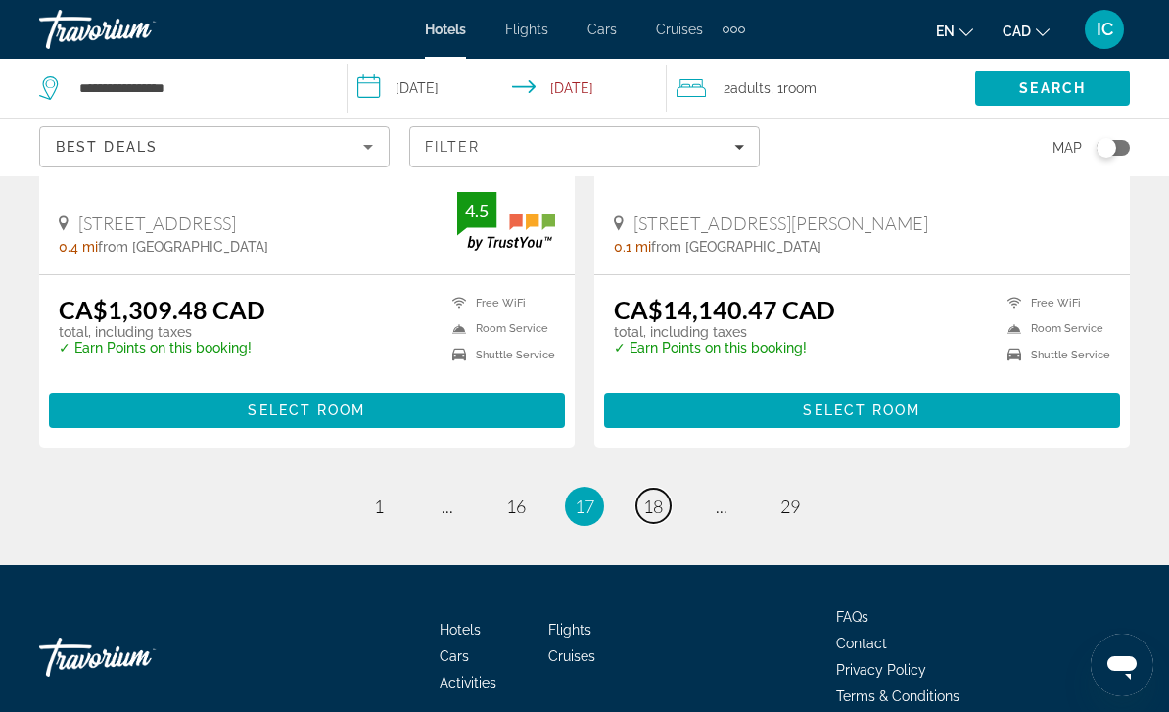
click at [654, 489] on link "page 18" at bounding box center [653, 506] width 34 height 34
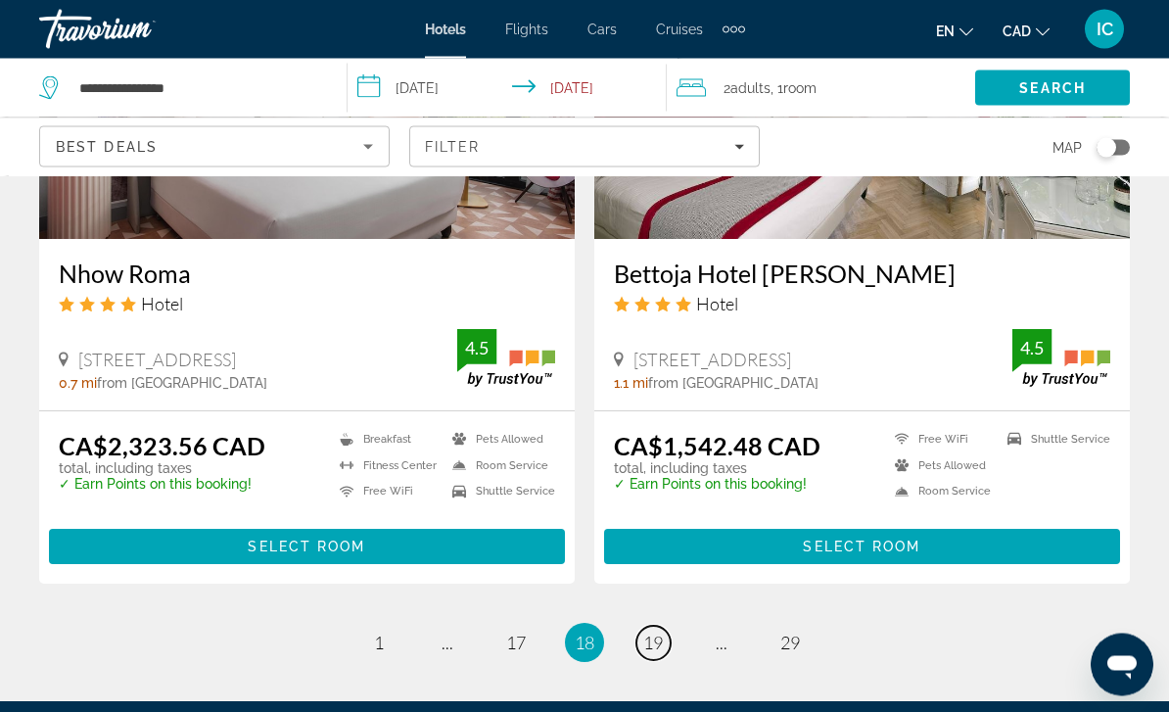
scroll to position [3952, 0]
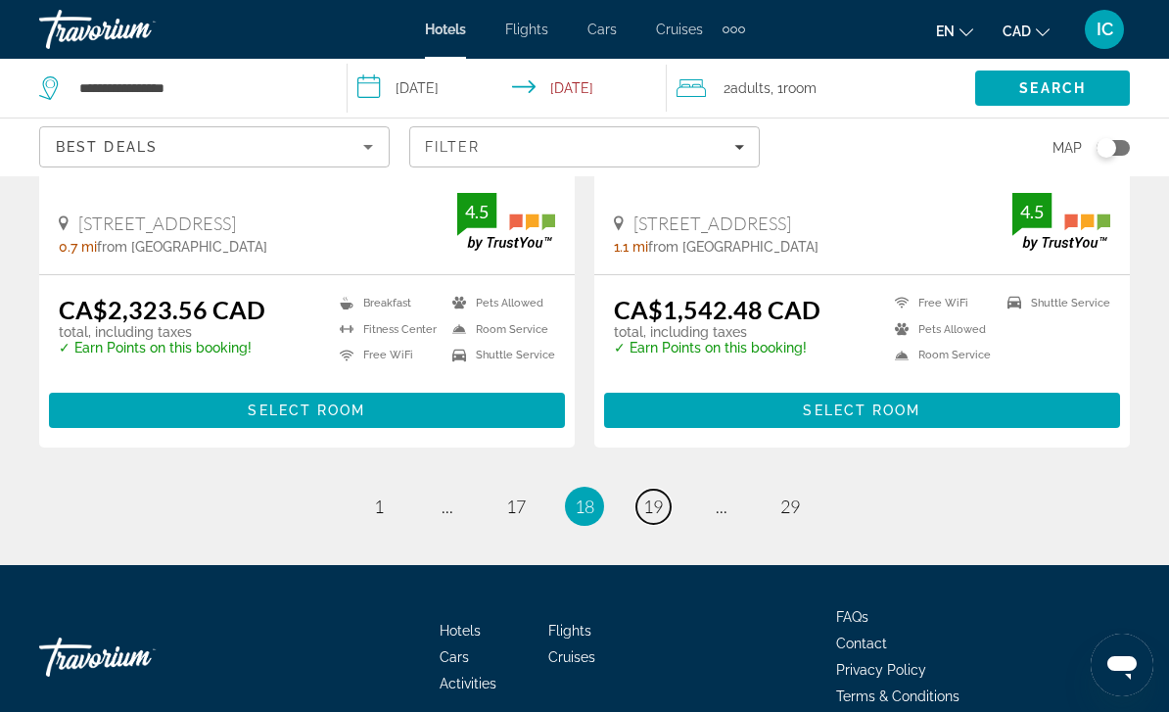
click at [655, 495] on span "19" at bounding box center [653, 506] width 20 height 22
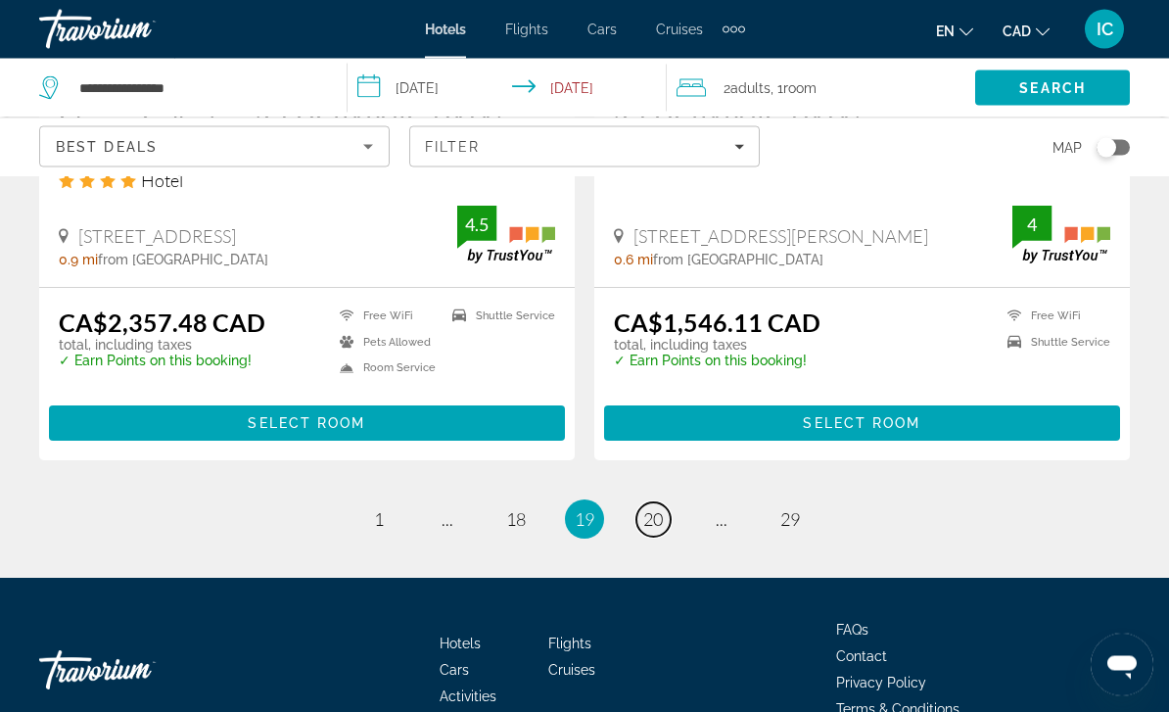
scroll to position [3972, 0]
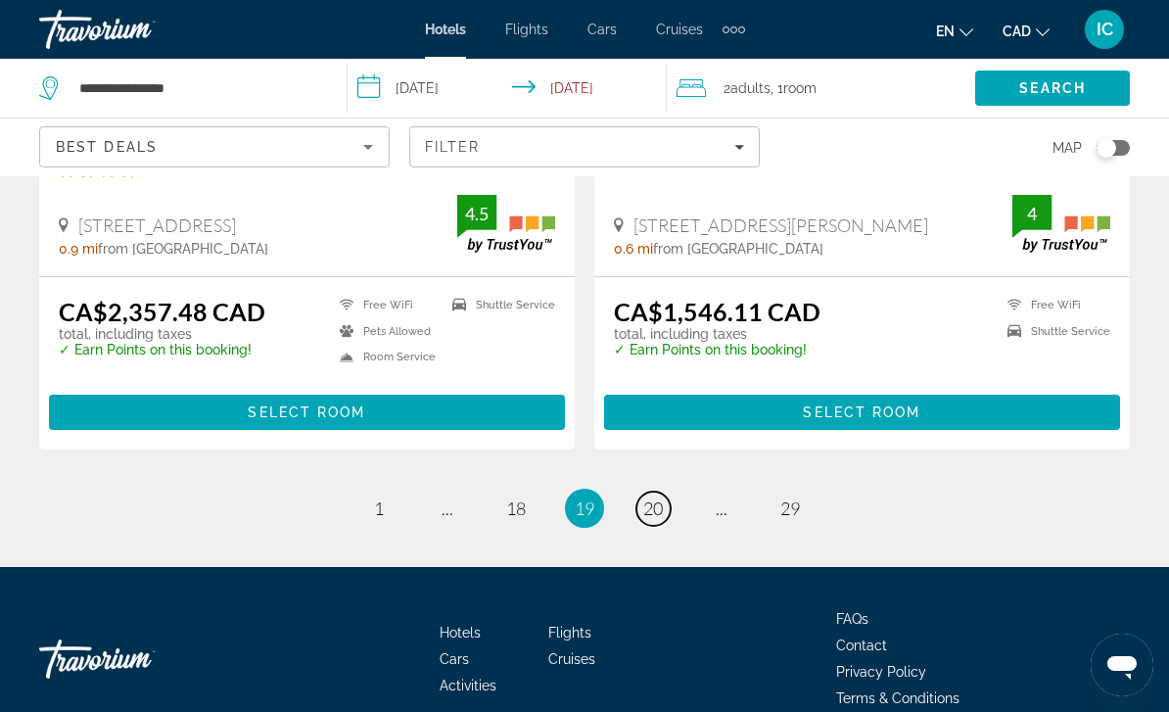
click at [658, 497] on span "20" at bounding box center [653, 508] width 20 height 22
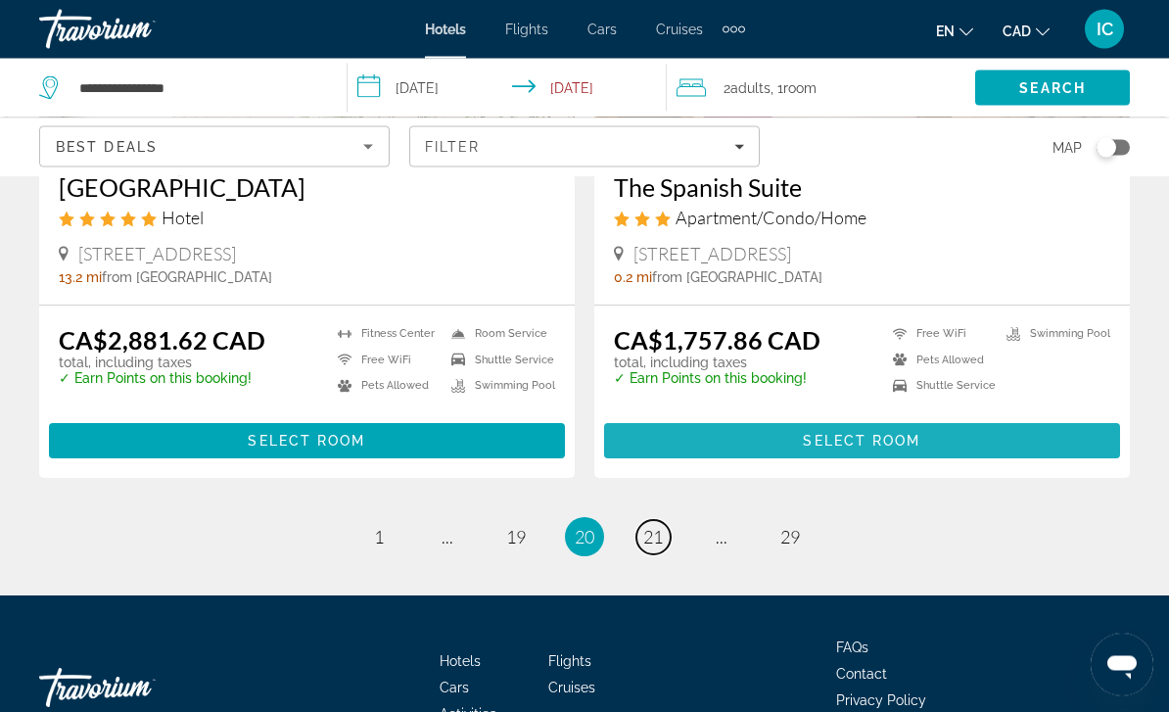
scroll to position [3952, 0]
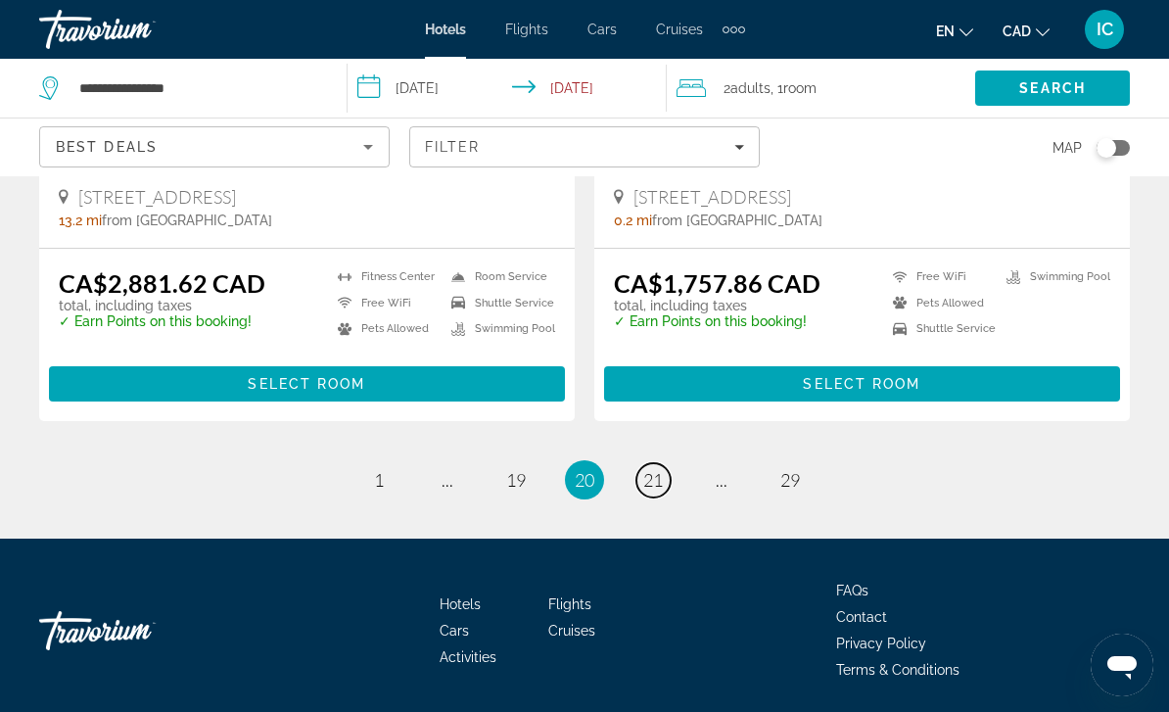
click at [654, 480] on span "21" at bounding box center [653, 480] width 20 height 22
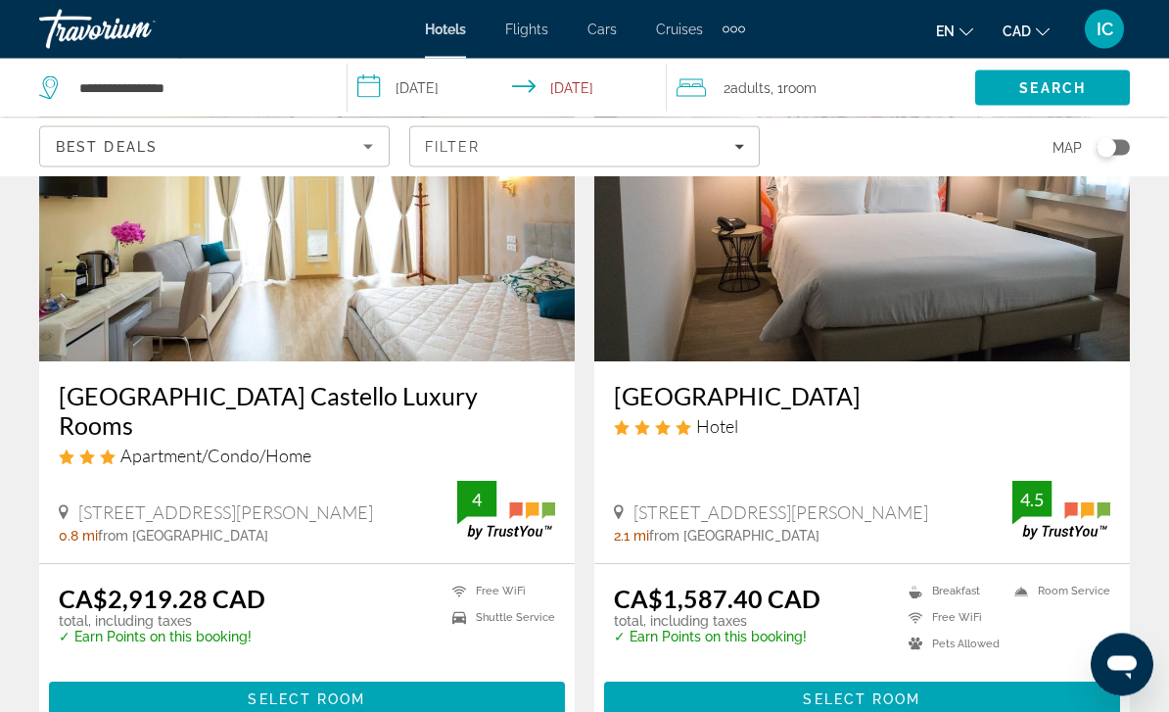
scroll to position [3715, 0]
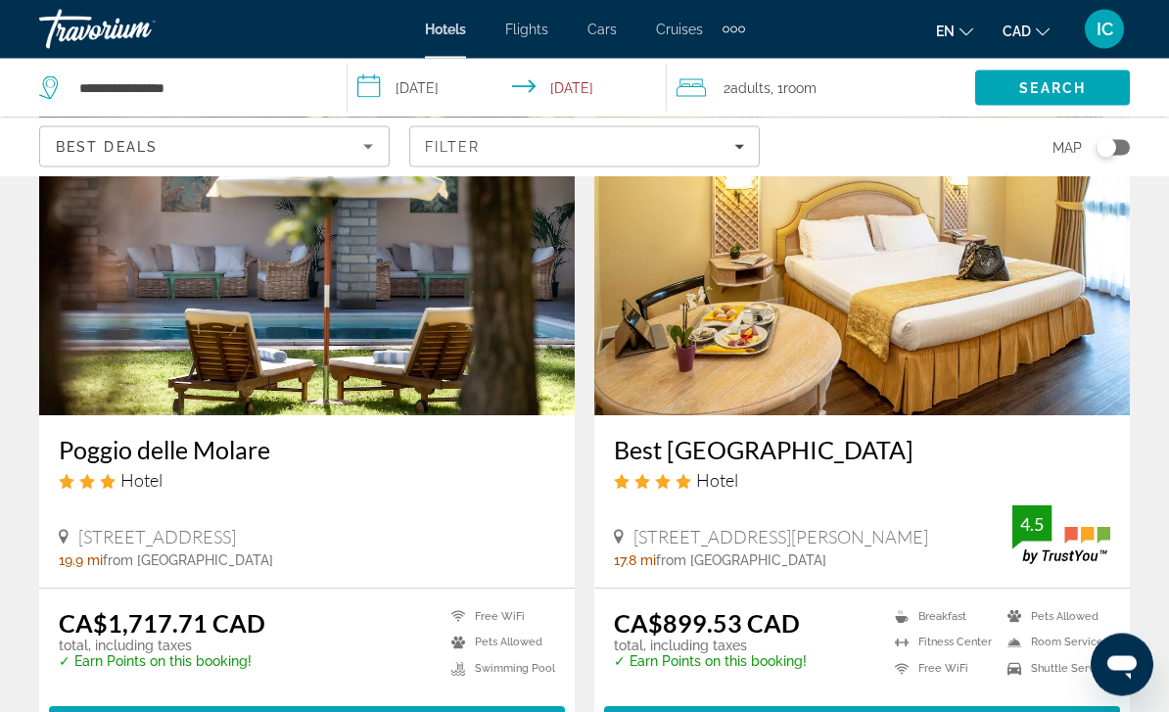
scroll to position [841, 0]
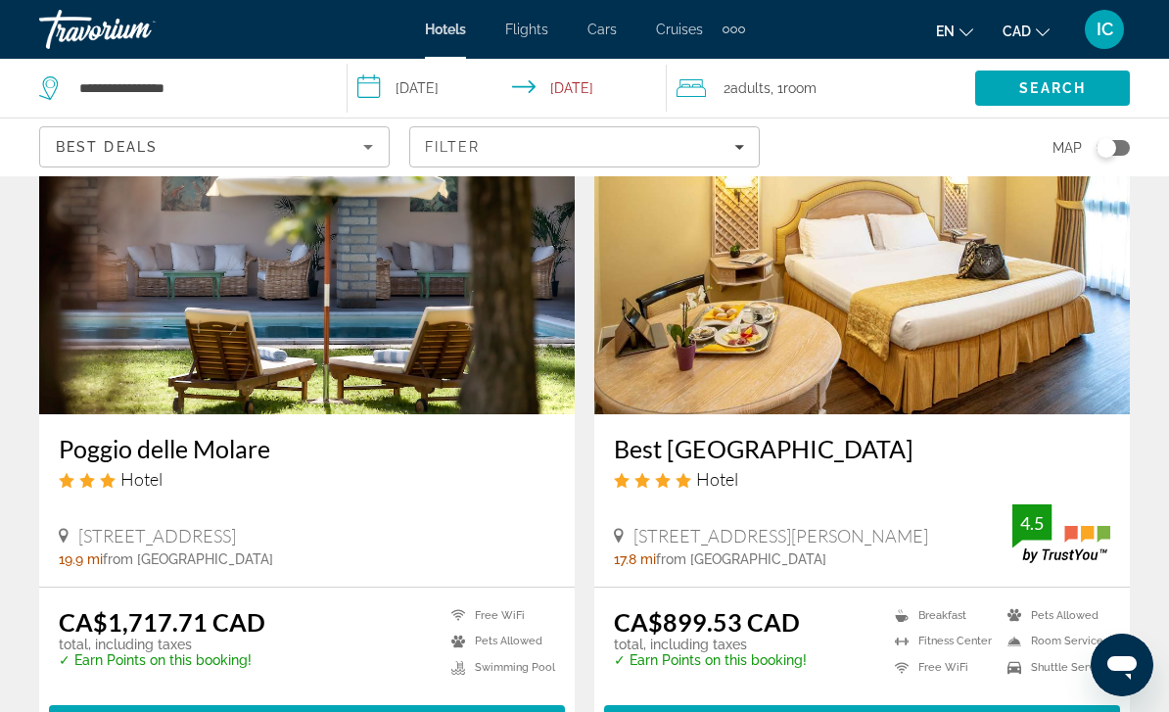
click at [738, 148] on icon "Filters" at bounding box center [739, 147] width 10 height 5
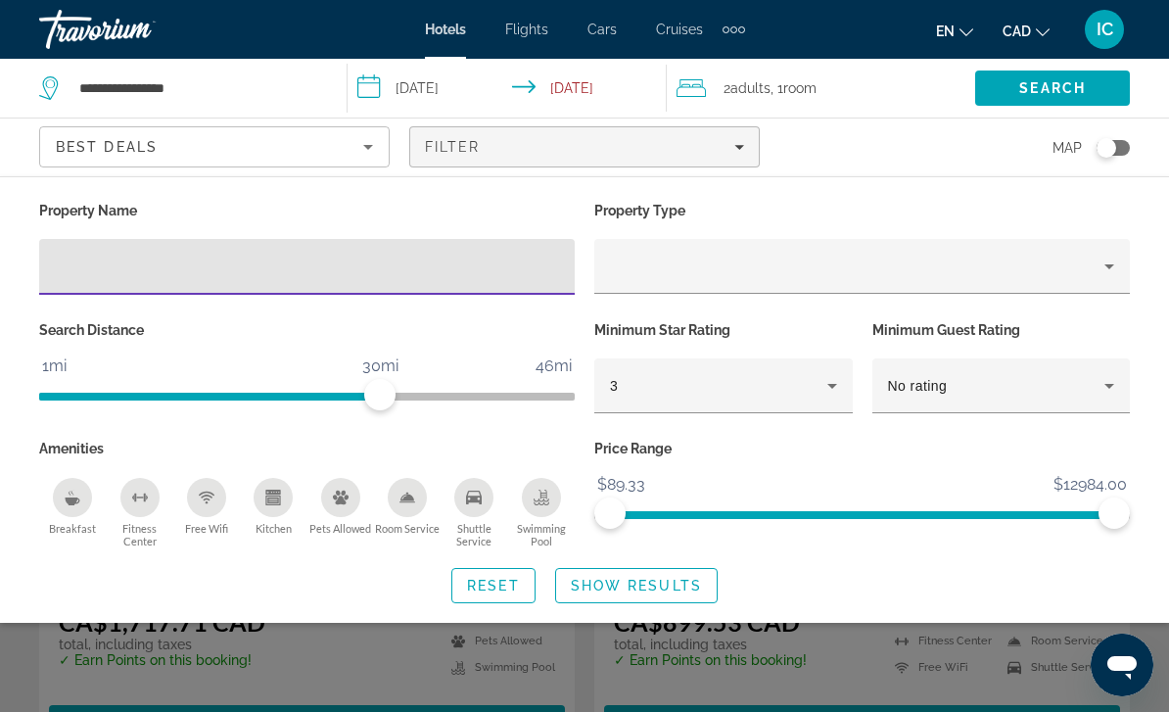
click at [382, 267] on input "Hotel Filters" at bounding box center [307, 267] width 504 height 23
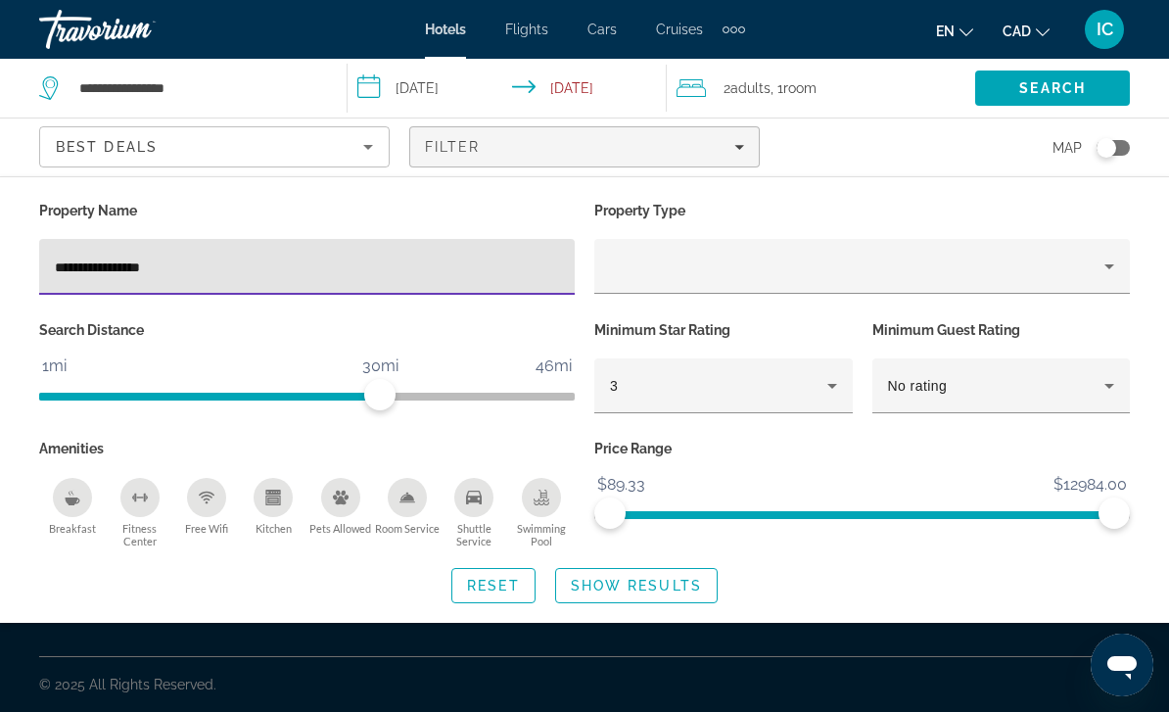
type input "**********"
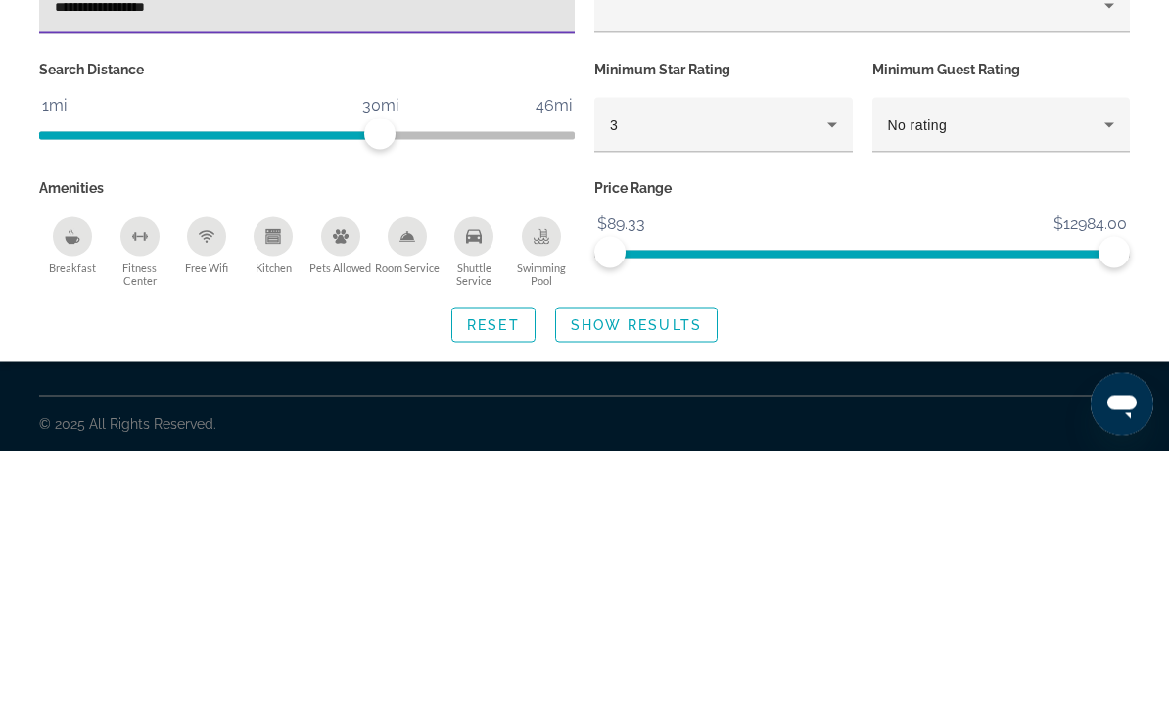
click at [692, 578] on span "Show Results" at bounding box center [636, 586] width 131 height 16
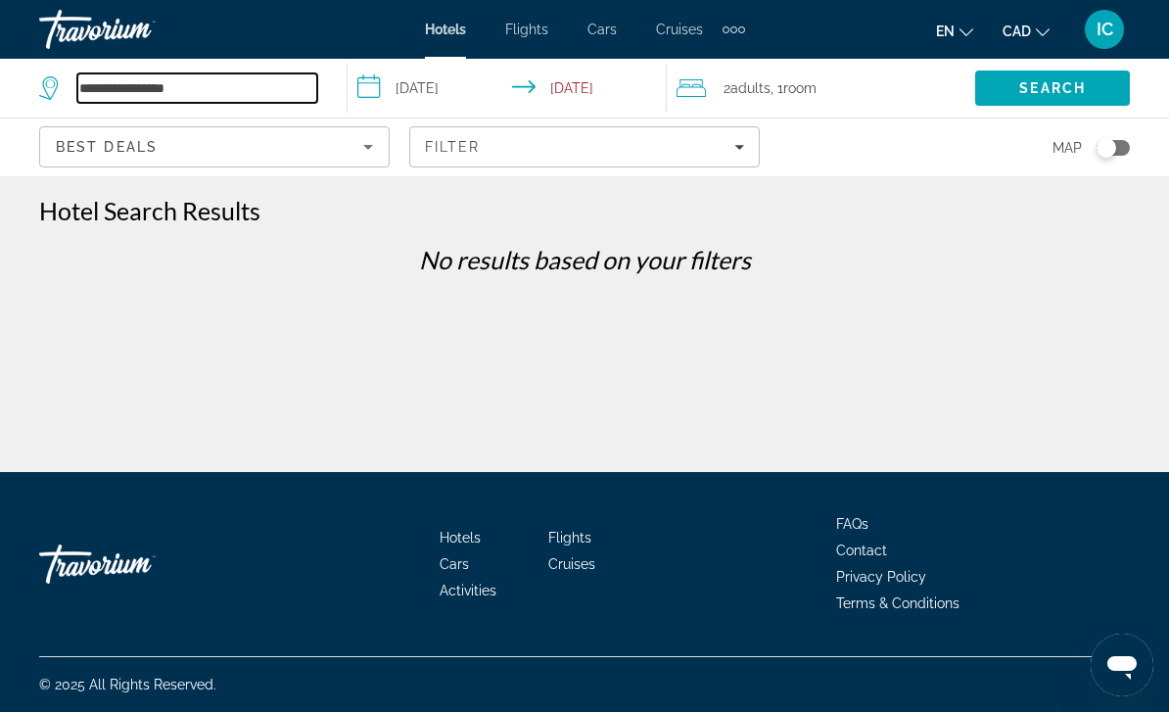
click at [130, 94] on input "**********" at bounding box center [197, 87] width 240 height 29
click at [230, 91] on input "**********" at bounding box center [197, 87] width 240 height 29
type input "*"
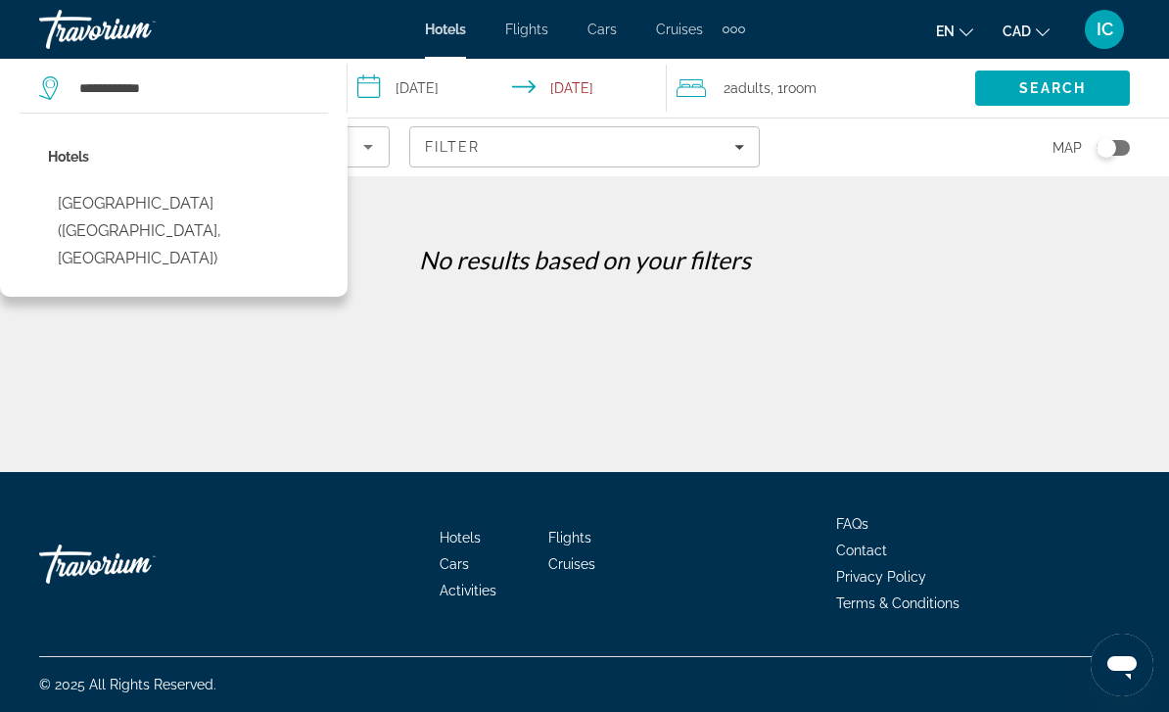
click at [166, 202] on button "[GEOGRAPHIC_DATA] ([GEOGRAPHIC_DATA], [GEOGRAPHIC_DATA])" at bounding box center [188, 231] width 280 height 92
type input "**********"
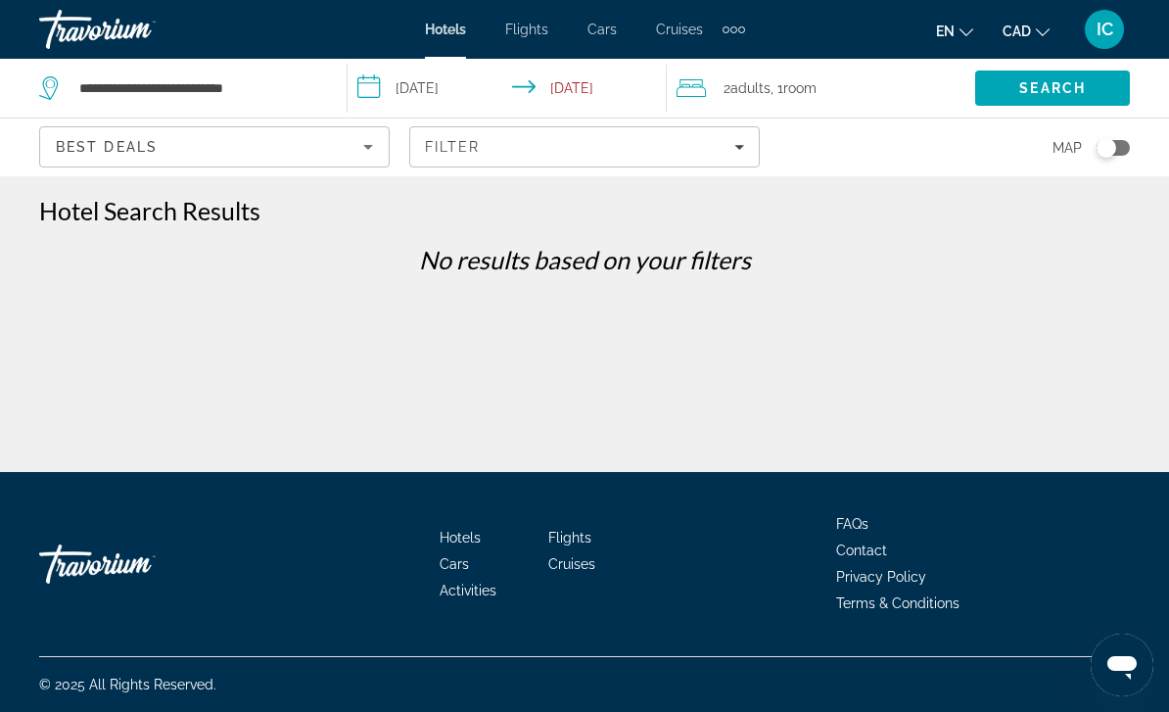
click at [1074, 84] on span "Search" at bounding box center [1052, 88] width 67 height 16
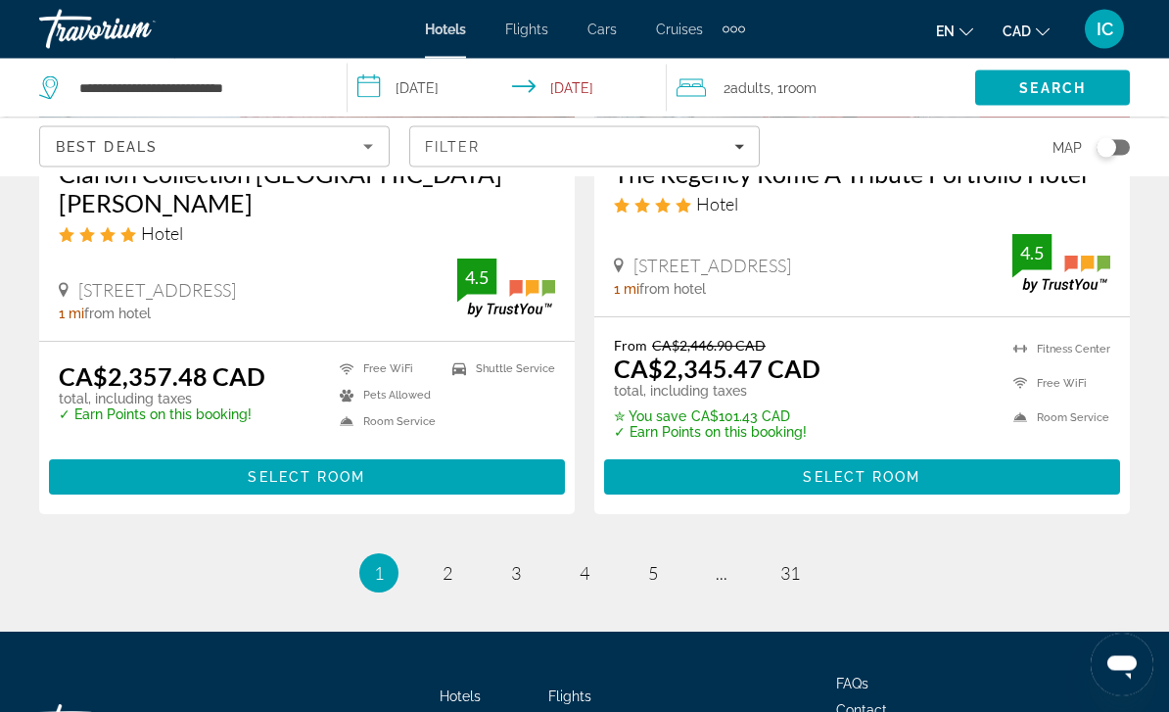
scroll to position [4153, 0]
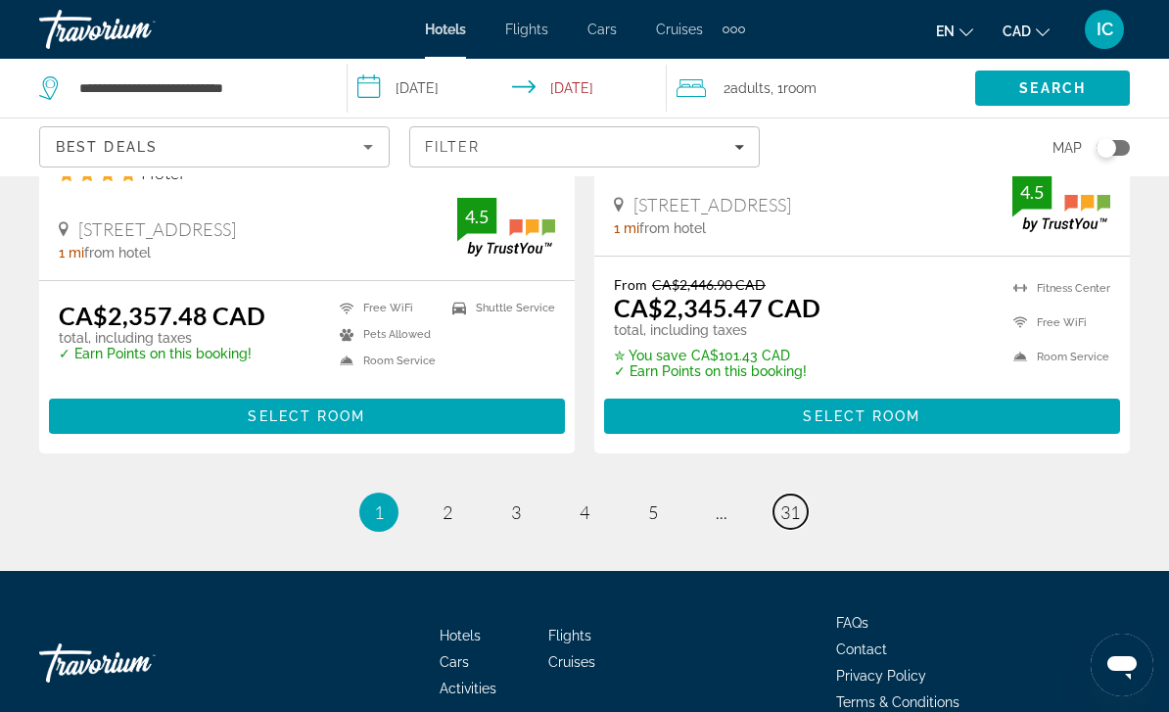
click at [787, 494] on link "page 31" at bounding box center [790, 511] width 34 height 34
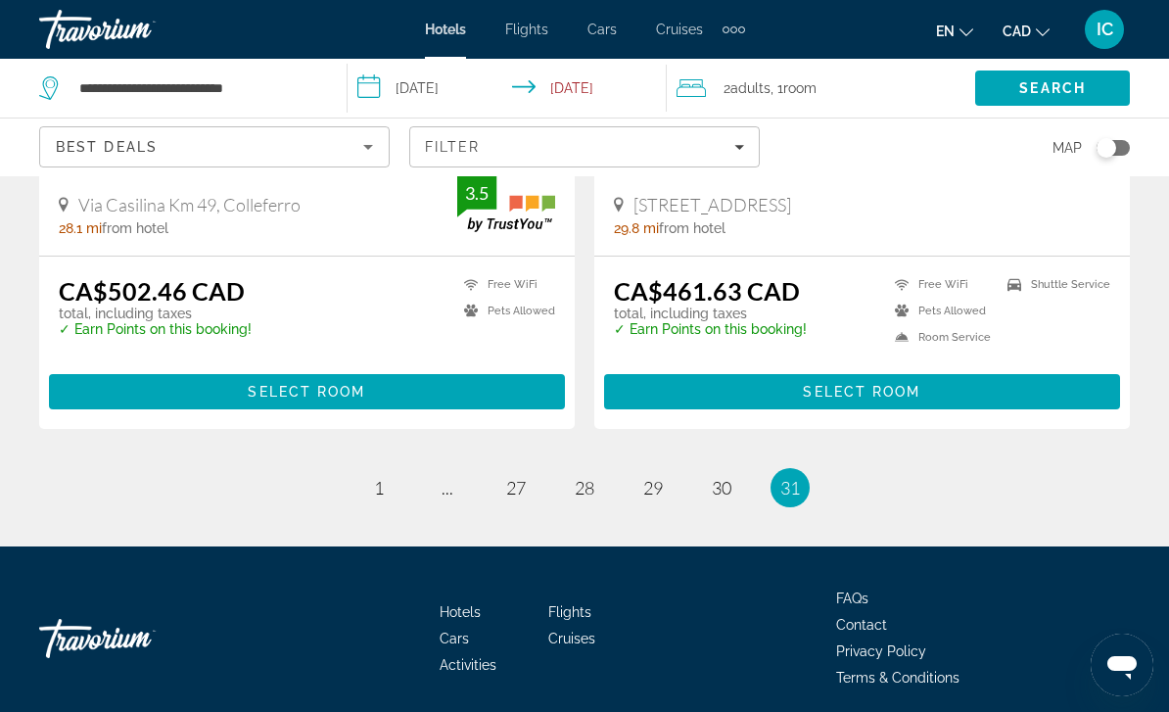
scroll to position [487, 0]
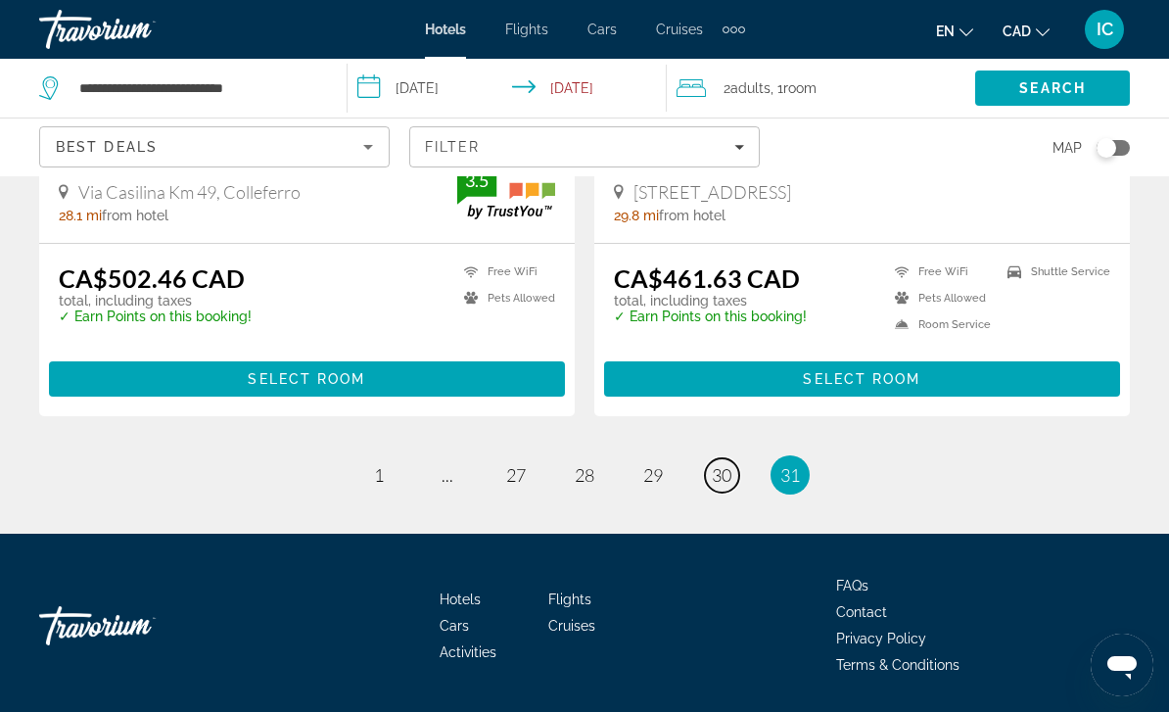
click at [727, 477] on span "30" at bounding box center [722, 475] width 20 height 22
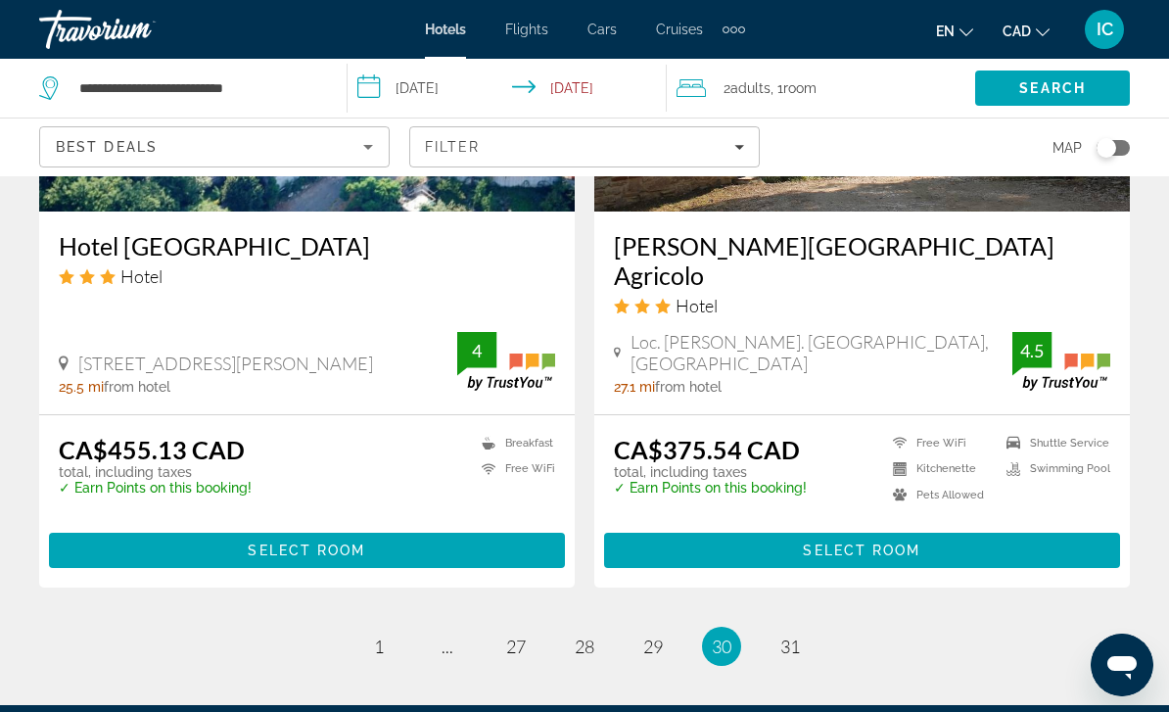
scroll to position [3952, 0]
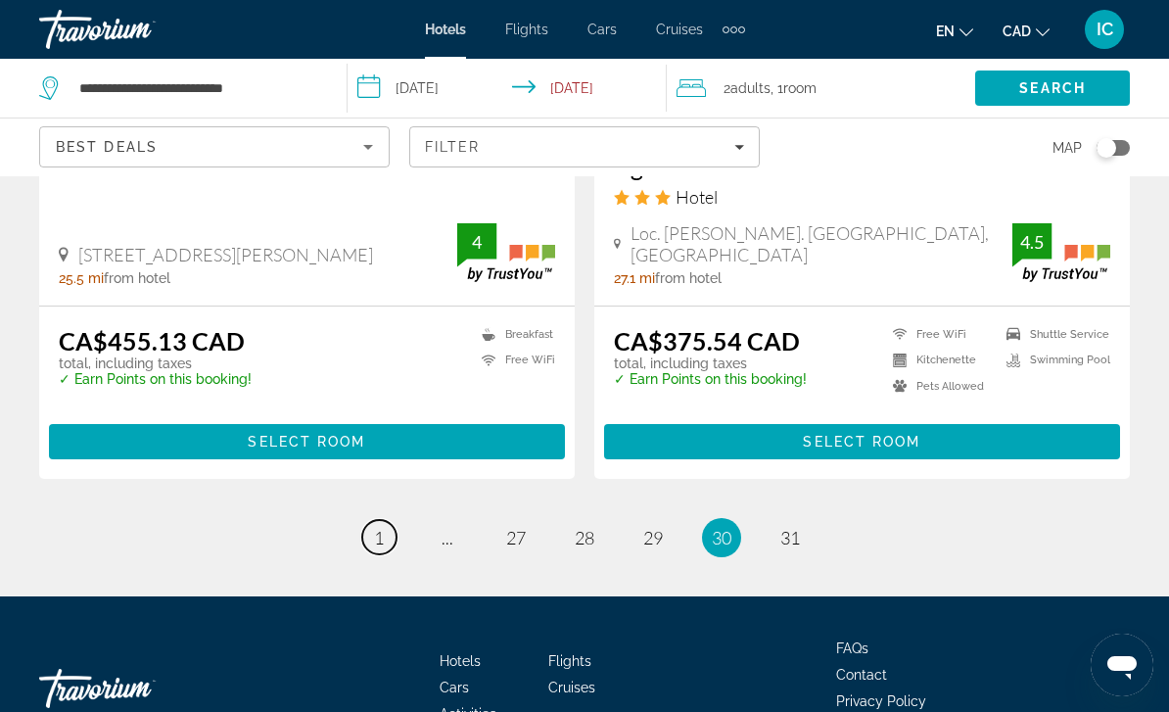
click at [388, 520] on link "page 1" at bounding box center [379, 537] width 34 height 34
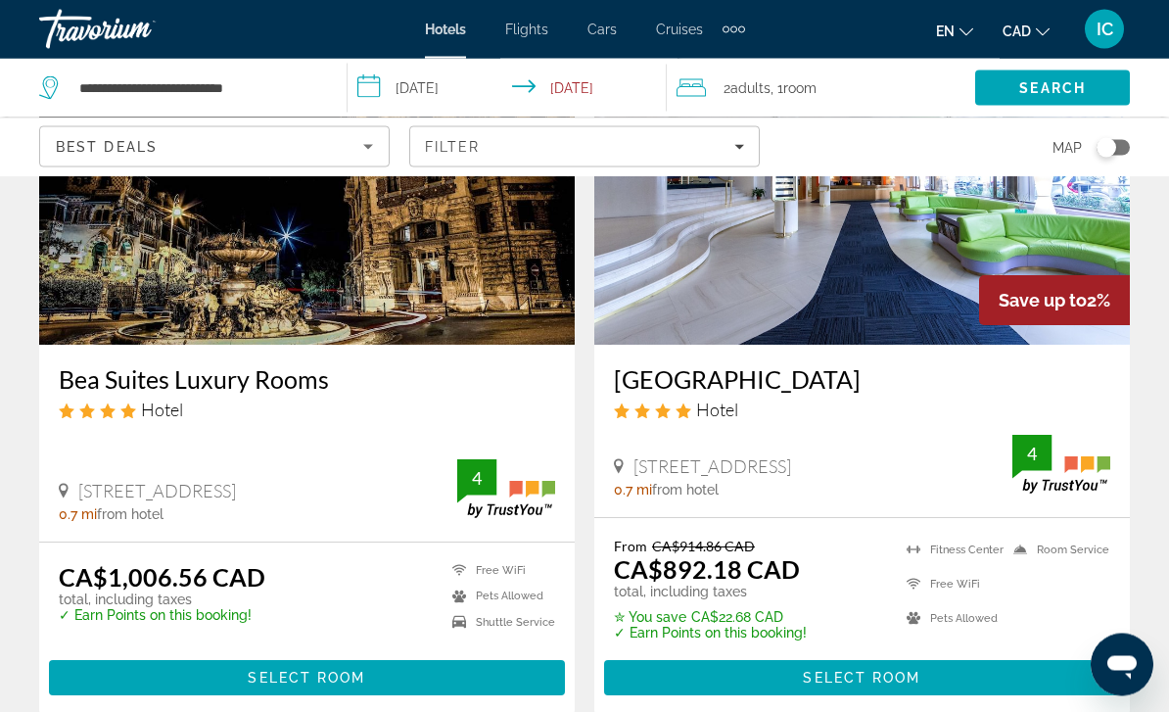
scroll to position [2443, 0]
click at [905, 672] on span "Select Room" at bounding box center [861, 678] width 117 height 16
